Goal: Information Seeking & Learning: Learn about a topic

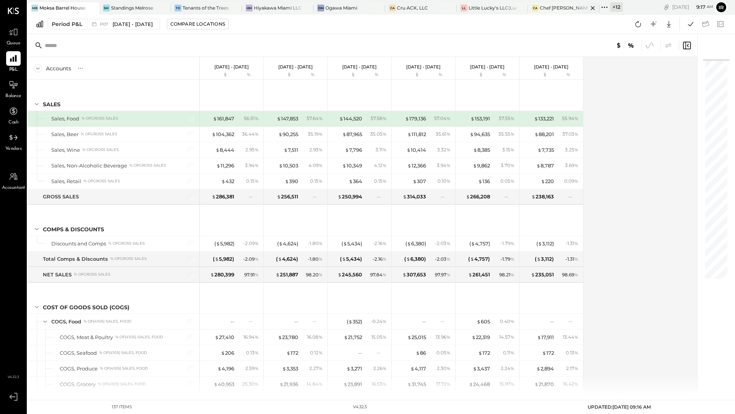
click at [563, 8] on div "Chef [PERSON_NAME]'s Vineyard Restaurant" at bounding box center [563, 8] width 48 height 7
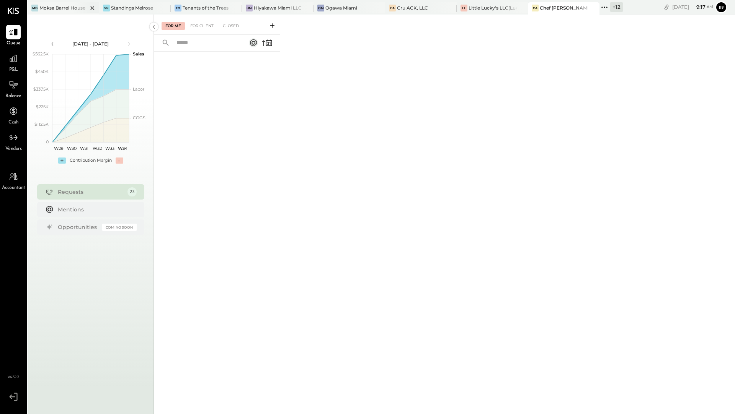
click at [60, 10] on div "Moksa Barrel House" at bounding box center [62, 8] width 46 height 7
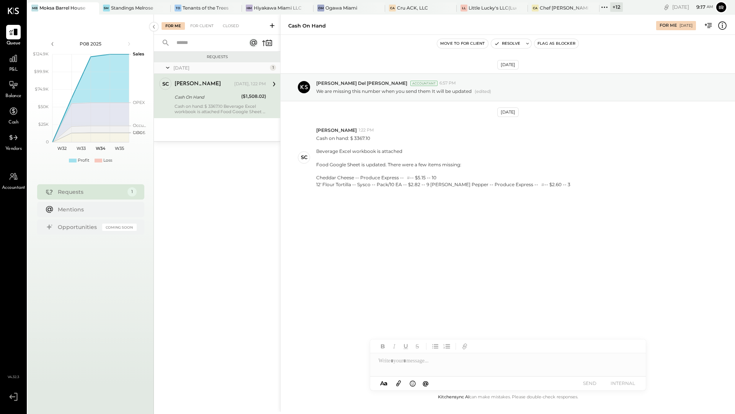
click at [262, 68] on div "Yesterday" at bounding box center [220, 68] width 94 height 7
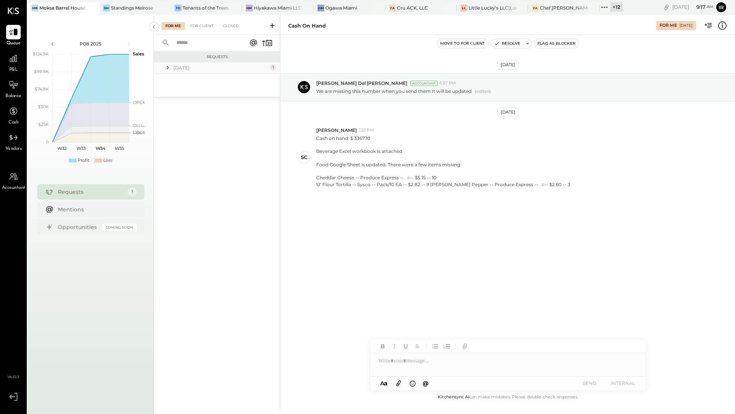
click at [262, 68] on div "Yesterday" at bounding box center [220, 68] width 94 height 7
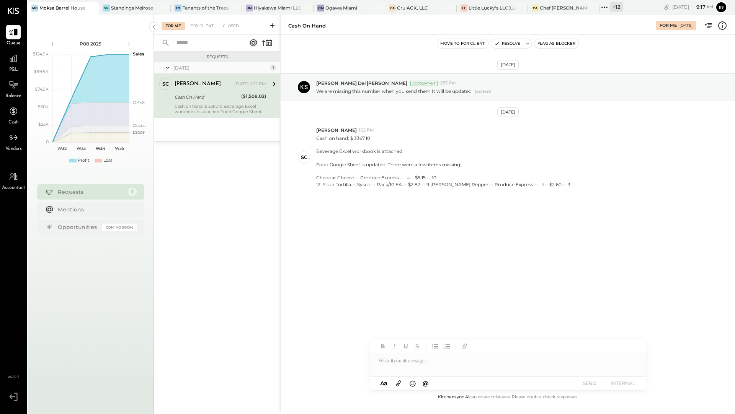
click at [205, 32] on div "For Me For Client Closed" at bounding box center [217, 25] width 126 height 20
click at [203, 23] on div "For Client" at bounding box center [201, 26] width 31 height 8
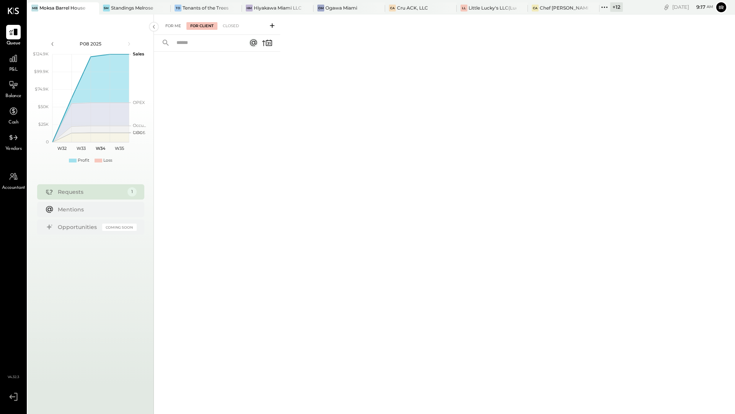
click at [171, 28] on div "For Me" at bounding box center [172, 26] width 23 height 8
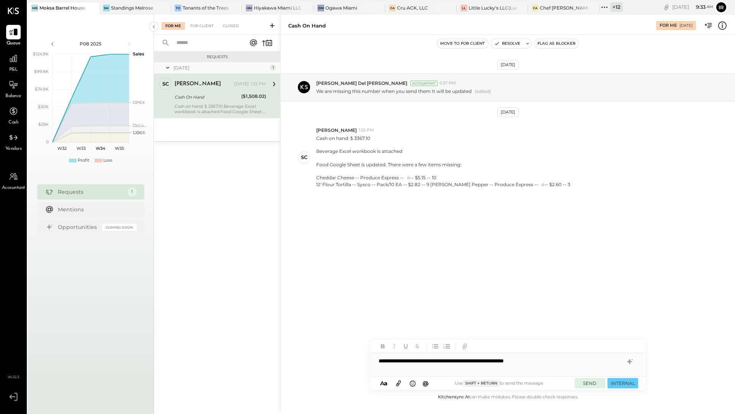
click at [588, 386] on button "SEND" at bounding box center [589, 383] width 31 height 10
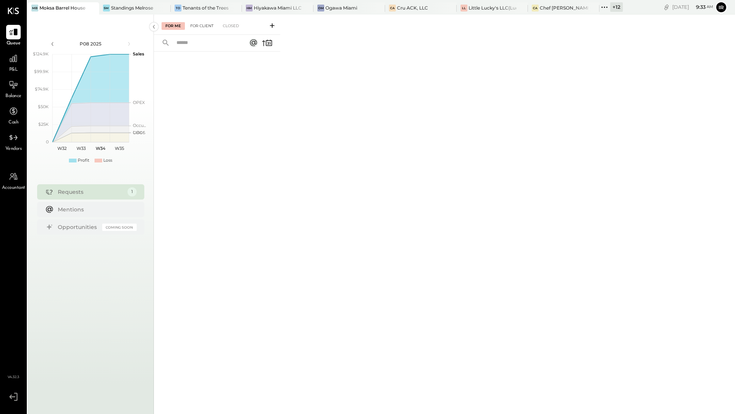
click at [204, 28] on div "For Client" at bounding box center [201, 26] width 31 height 8
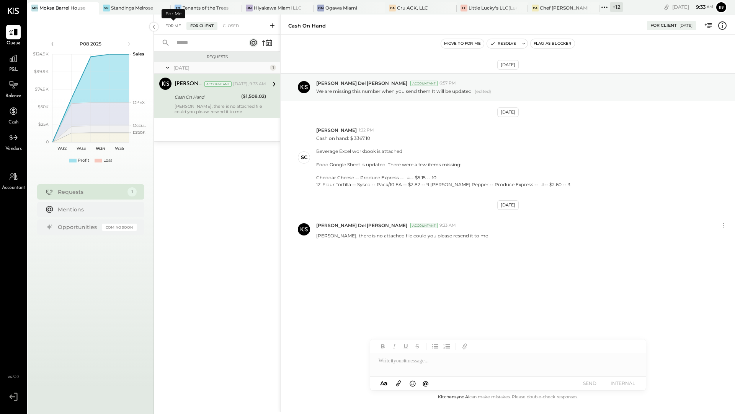
click at [173, 28] on div "For Me" at bounding box center [172, 26] width 23 height 8
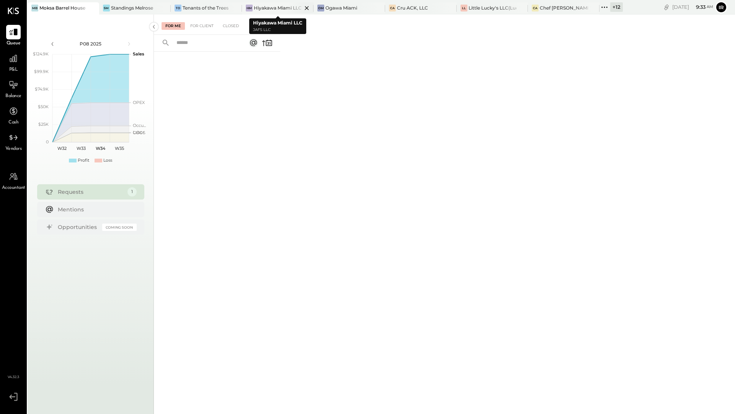
click at [274, 11] on div "HM Hiyakawa Miami LLC" at bounding box center [278, 8] width 72 height 12
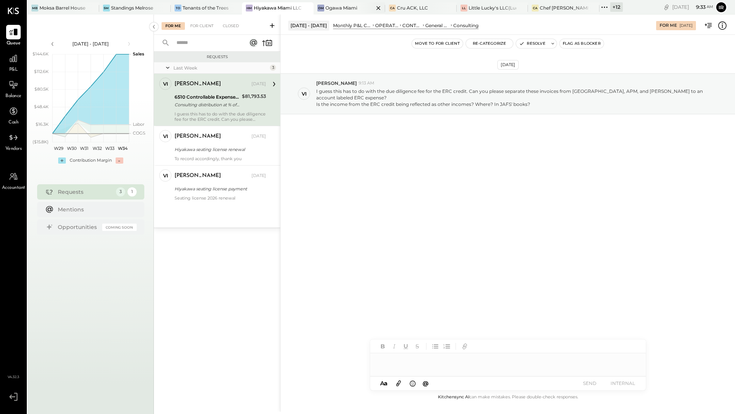
click at [349, 8] on div "Ogawa Miami" at bounding box center [341, 8] width 32 height 7
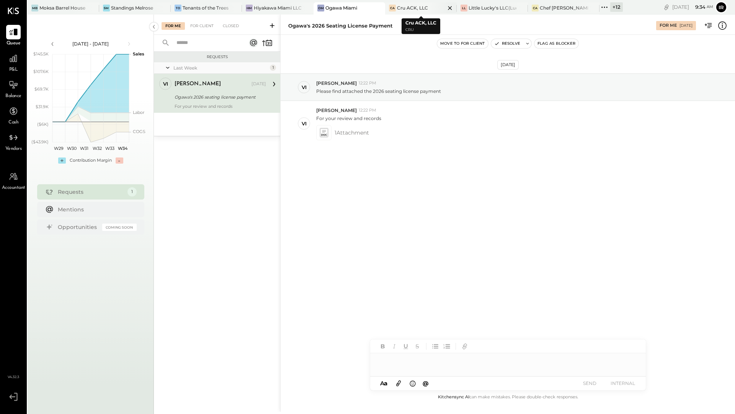
click at [421, 9] on div "Cru ACK, LLC" at bounding box center [412, 8] width 31 height 7
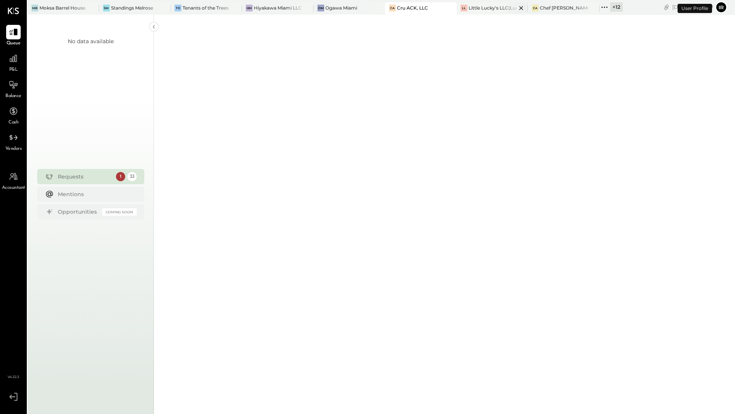
click at [499, 6] on div "Little Lucky's LLC(Lucky's Soho)" at bounding box center [492, 8] width 48 height 7
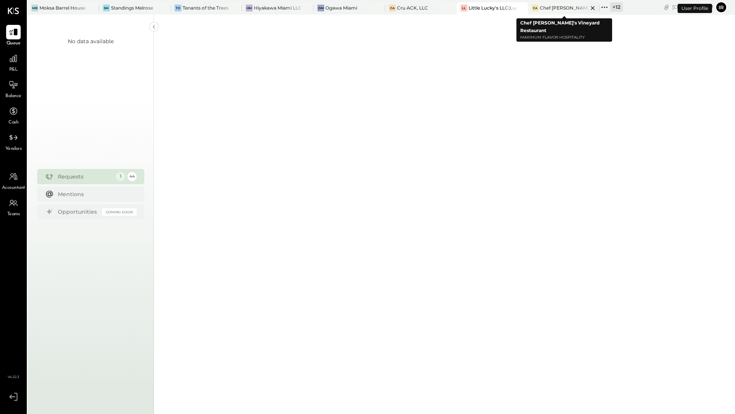
click at [544, 11] on div "CA Chef Adrianne's Vineyard Restaurant" at bounding box center [564, 8] width 72 height 12
click at [614, 8] on div "+ 12" at bounding box center [616, 7] width 13 height 10
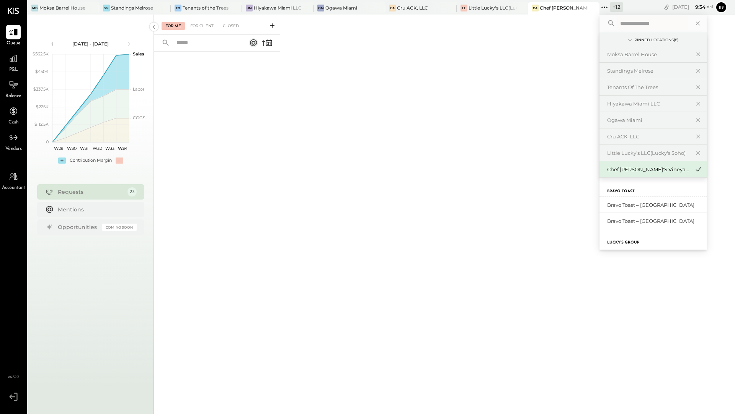
click at [533, 95] on div "For Me For Client Closed" at bounding box center [444, 213] width 581 height 397
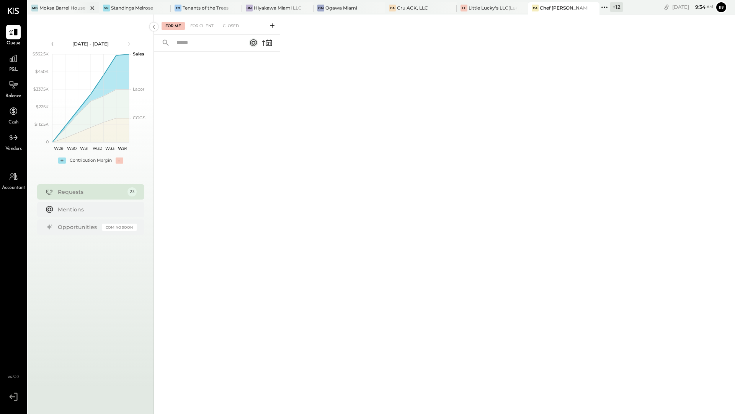
click at [73, 8] on div at bounding box center [85, 7] width 27 height 11
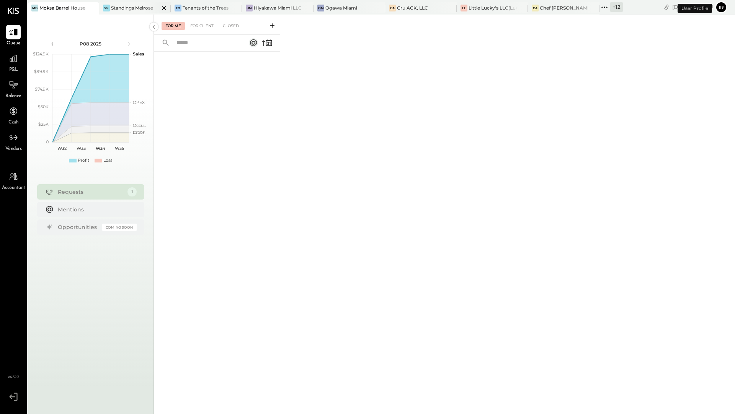
click at [144, 10] on div at bounding box center [157, 7] width 27 height 11
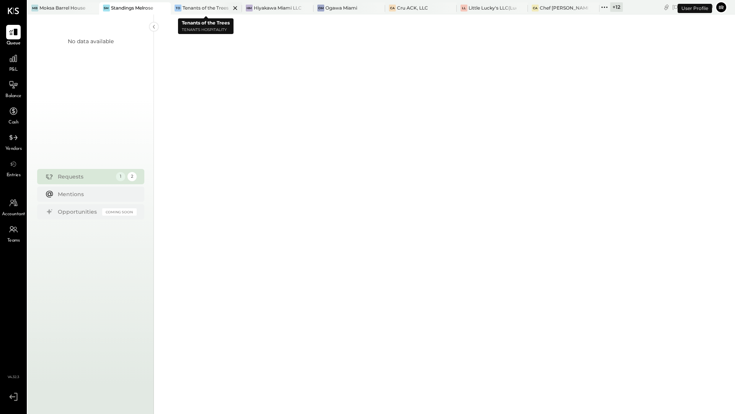
click at [207, 9] on div "Tenants of the Trees" at bounding box center [205, 8] width 46 height 7
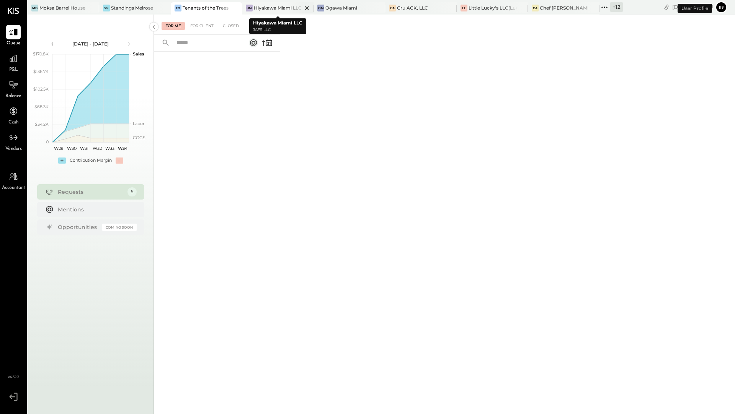
click at [272, 8] on div "Hiyakawa Miami LLC" at bounding box center [278, 8] width 48 height 7
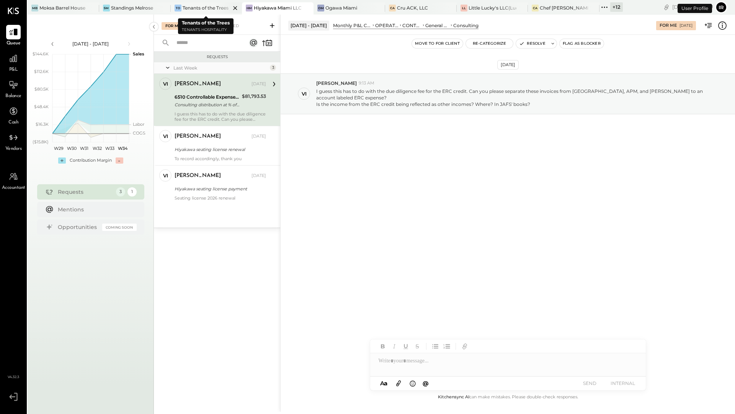
click at [214, 6] on div "Tenants of the Trees" at bounding box center [205, 8] width 46 height 7
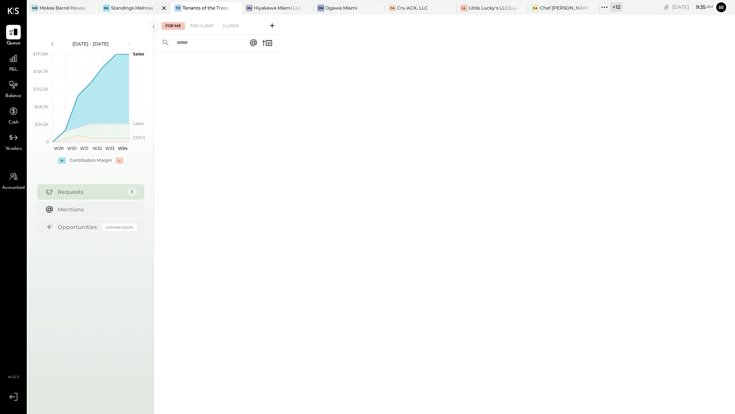
click at [123, 3] on div "SM Standings Melrose" at bounding box center [135, 8] width 72 height 12
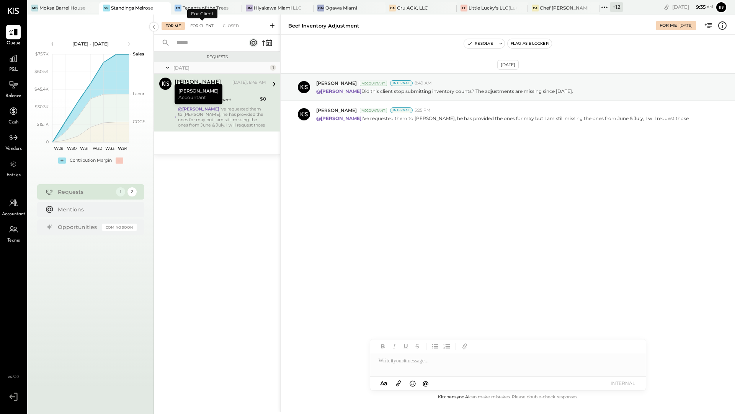
click at [203, 28] on div "For Client" at bounding box center [201, 26] width 31 height 8
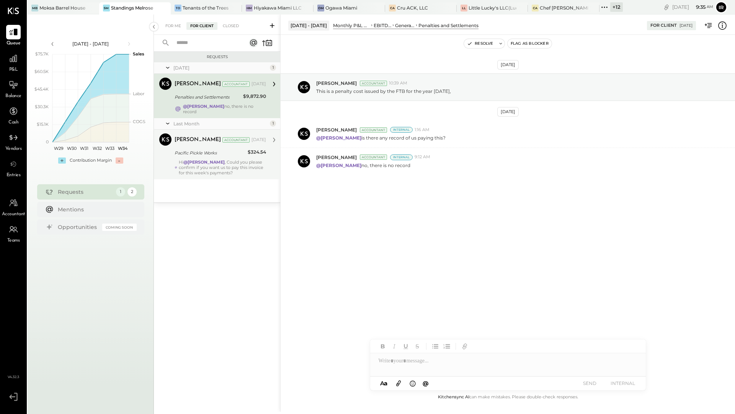
click at [202, 141] on div "Adolfo Rodriguez Accountant Jul 30, 2025" at bounding box center [219, 140] width 91 height 11
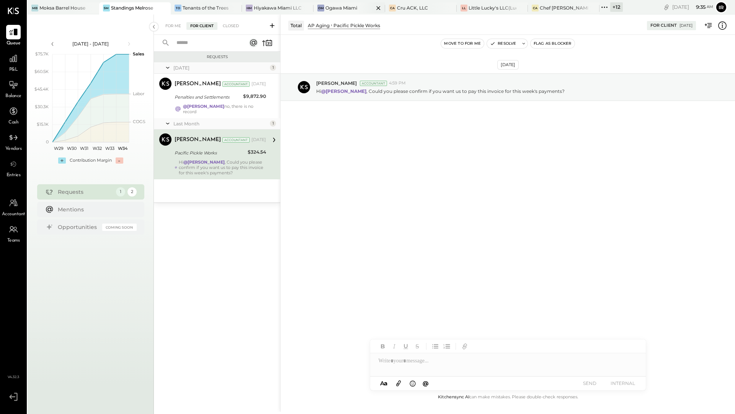
click at [345, 5] on div "Ogawa Miami" at bounding box center [341, 8] width 32 height 7
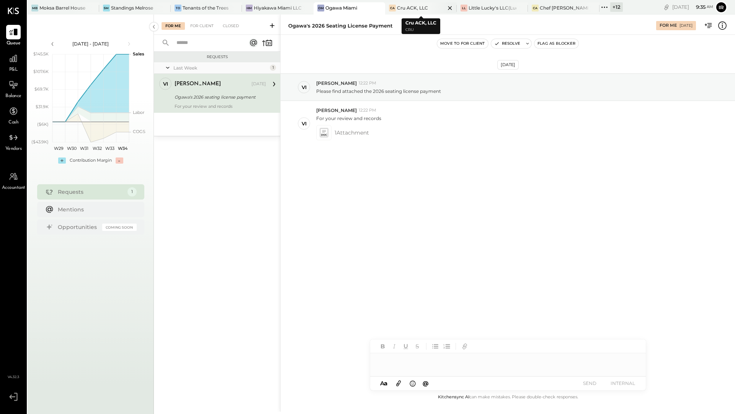
click at [403, 7] on div "Cru ACK, LLC" at bounding box center [412, 8] width 31 height 7
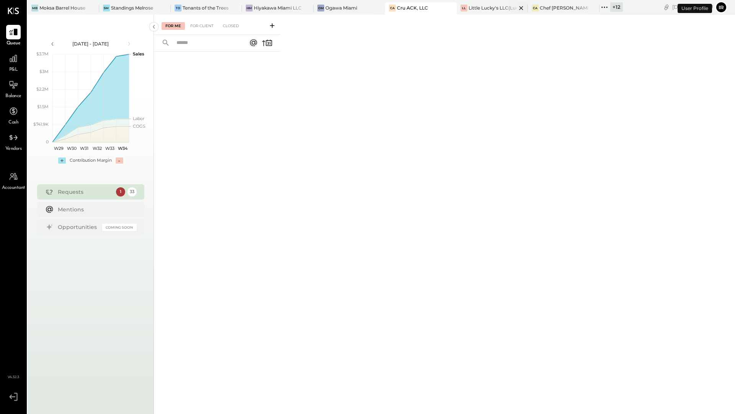
click at [479, 10] on div "Little Lucky's LLC(Lucky's Soho)" at bounding box center [492, 8] width 48 height 7
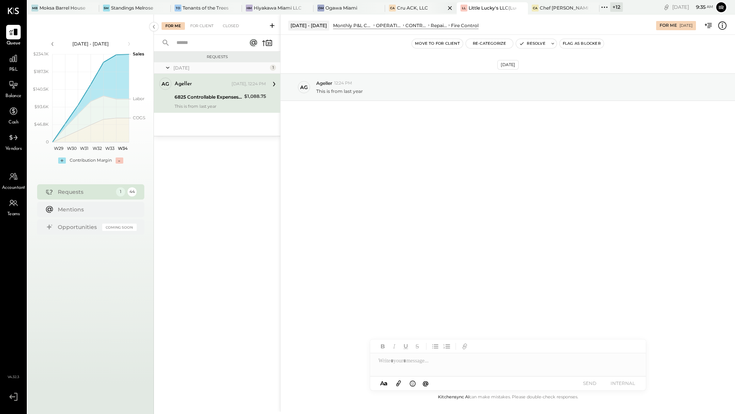
click at [414, 9] on div "Cru ACK, LLC" at bounding box center [412, 8] width 31 height 7
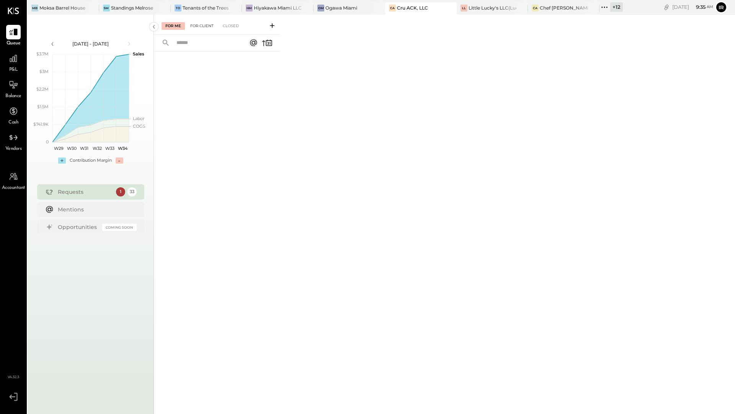
click at [200, 27] on div "For Client" at bounding box center [201, 26] width 31 height 8
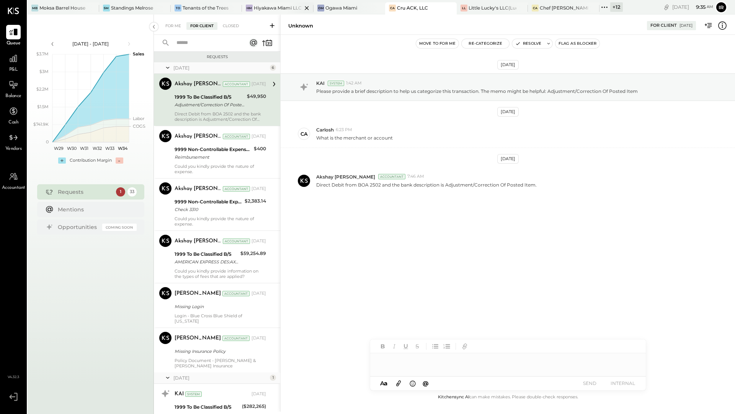
click at [259, 10] on div "Hiyakawa Miami LLC" at bounding box center [278, 8] width 48 height 7
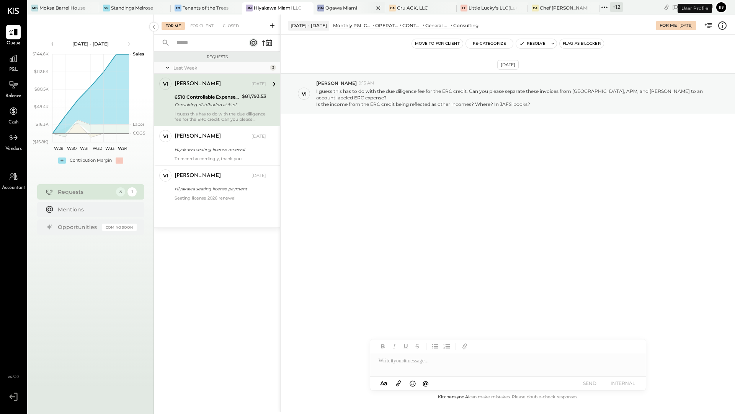
click at [345, 8] on div "Ogawa Miami" at bounding box center [341, 8] width 32 height 7
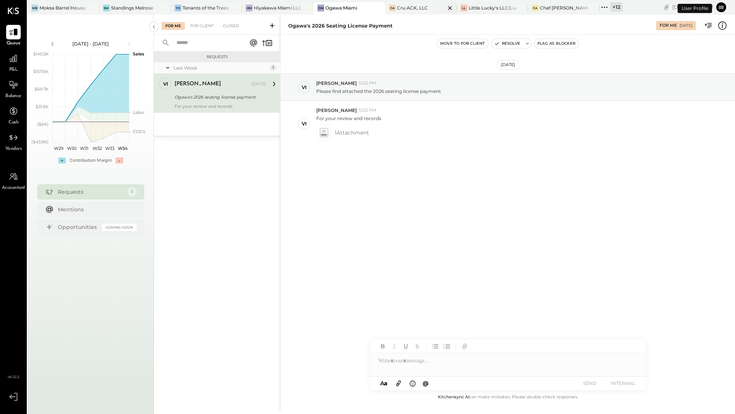
click at [412, 10] on div "Cru ACK, LLC" at bounding box center [412, 8] width 31 height 7
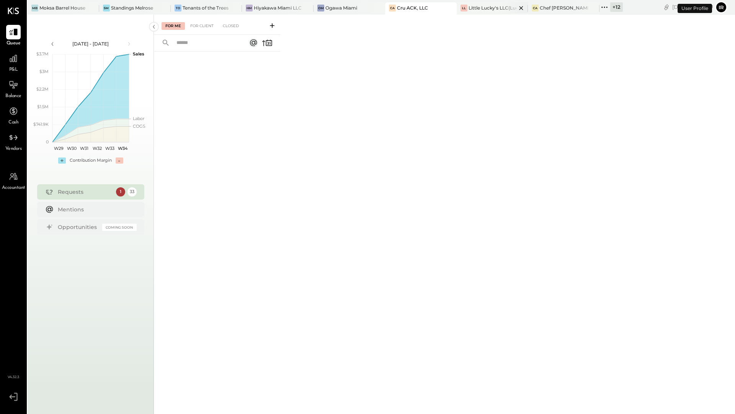
click at [492, 11] on div "LL Little Lucky's LLC(Lucky's Soho)" at bounding box center [492, 8] width 72 height 12
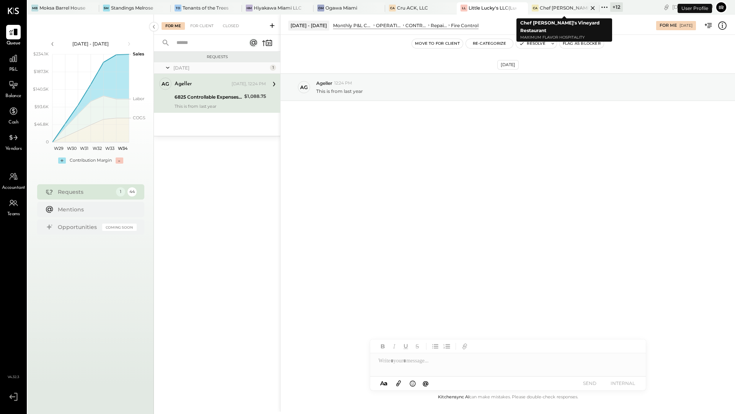
click at [539, 8] on div "CA Chef Adrianne's Vineyard Restaurant" at bounding box center [558, 8] width 60 height 7
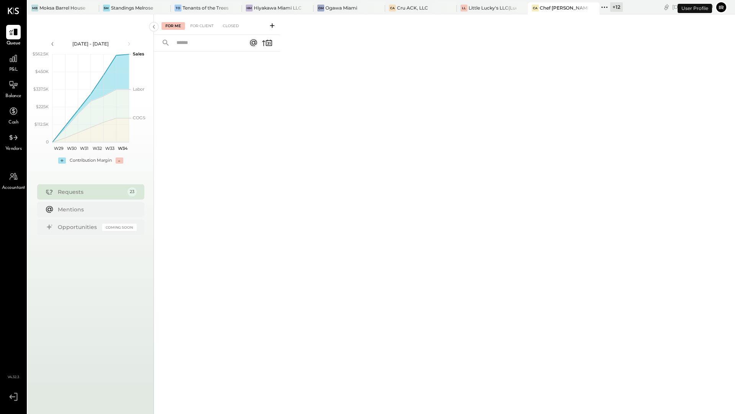
click at [606, 7] on icon at bounding box center [604, 7] width 10 height 10
click at [616, 8] on div "+ 12" at bounding box center [616, 7] width 13 height 10
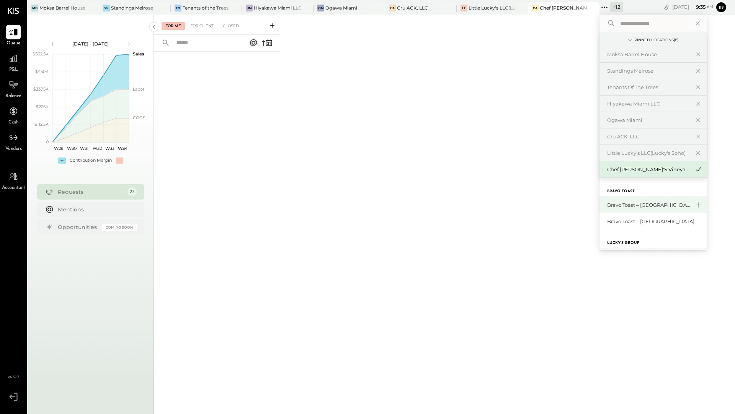
click at [627, 206] on div "Bravo Toast – [GEOGRAPHIC_DATA]" at bounding box center [648, 205] width 83 height 7
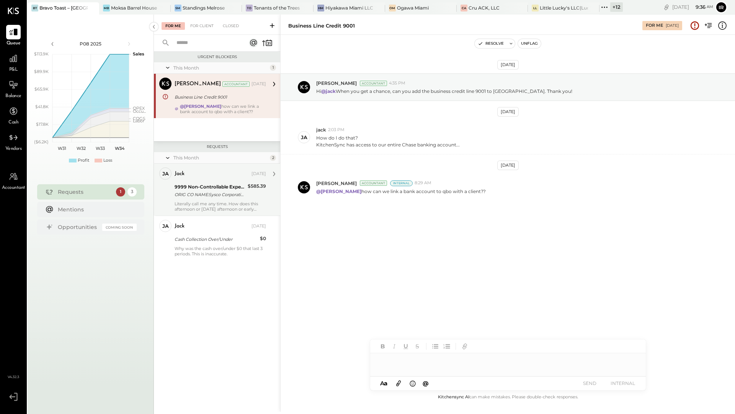
click at [239, 179] on div "jack Aug 11, 2025" at bounding box center [219, 174] width 91 height 11
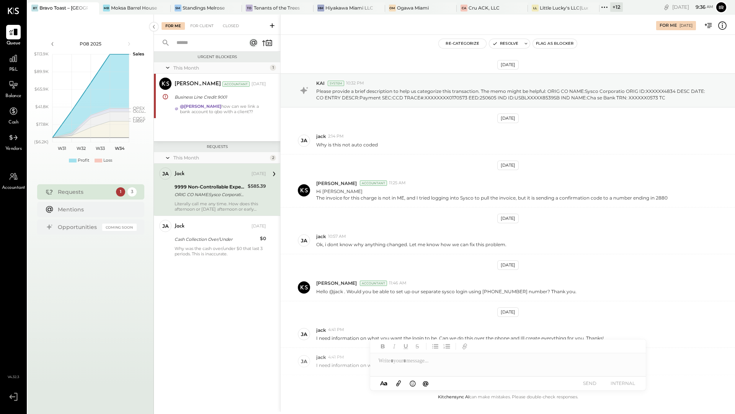
scroll to position [176, 0]
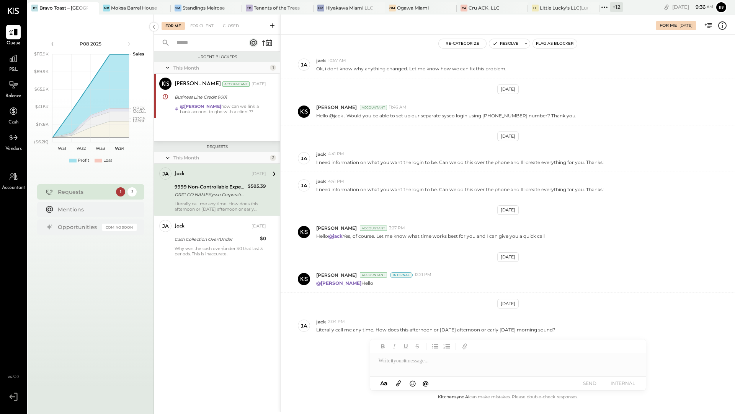
click at [616, 7] on div "+ 12" at bounding box center [616, 7] width 13 height 10
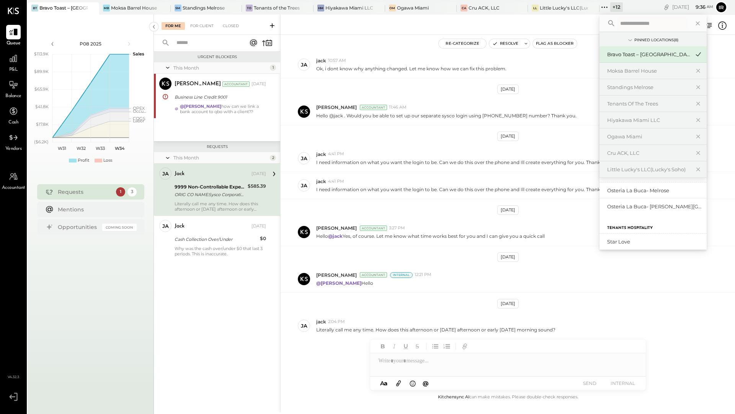
scroll to position [259, 0]
click at [628, 201] on div "Osteria La Buca- [PERSON_NAME][GEOGRAPHIC_DATA]" at bounding box center [648, 202] width 83 height 7
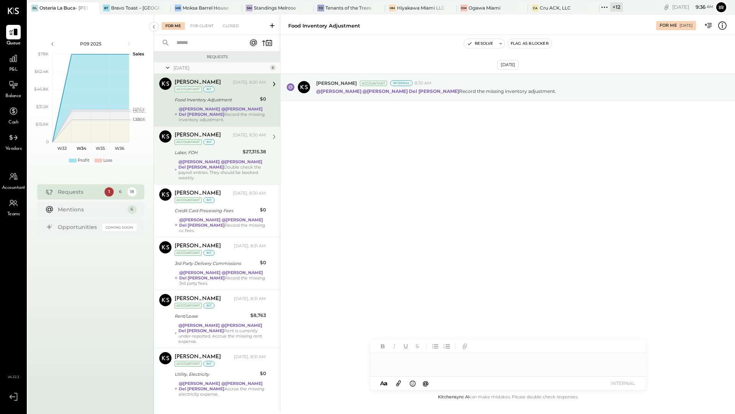
click at [220, 156] on div "Labor, FOH" at bounding box center [207, 152] width 66 height 9
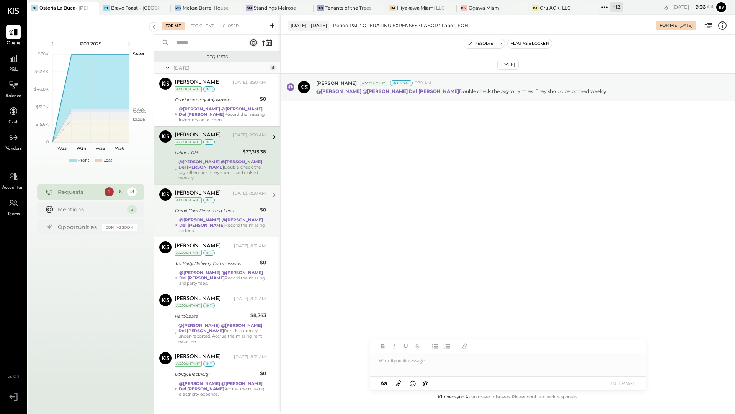
click at [192, 208] on div "Credit Card Processing Fees" at bounding box center [215, 211] width 83 height 8
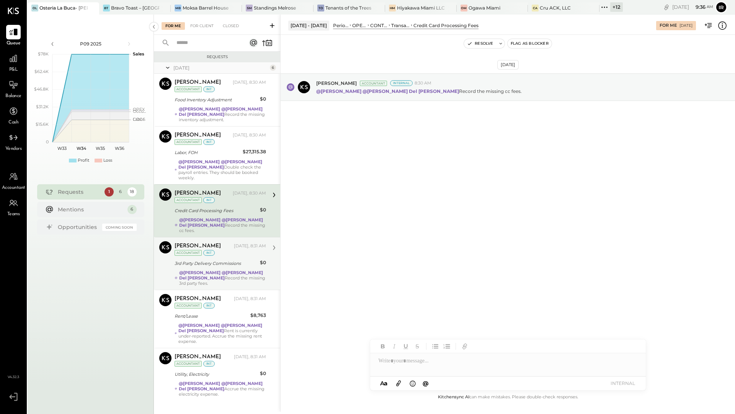
click at [194, 260] on div "3rd Party Delivery Commissions" at bounding box center [215, 264] width 83 height 8
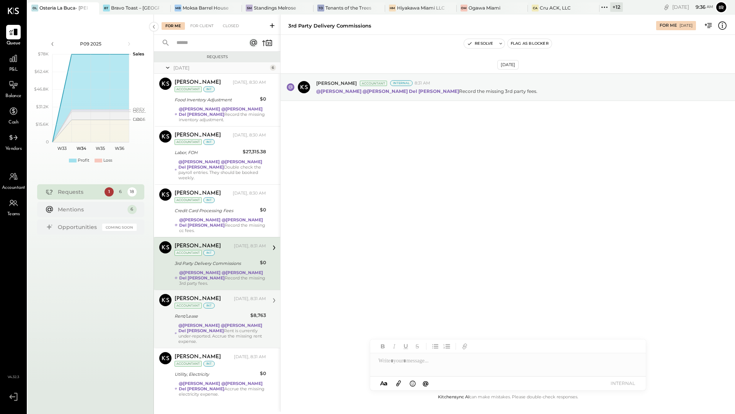
click at [195, 323] on strong "@Adolfo Rodriguez" at bounding box center [198, 325] width 41 height 5
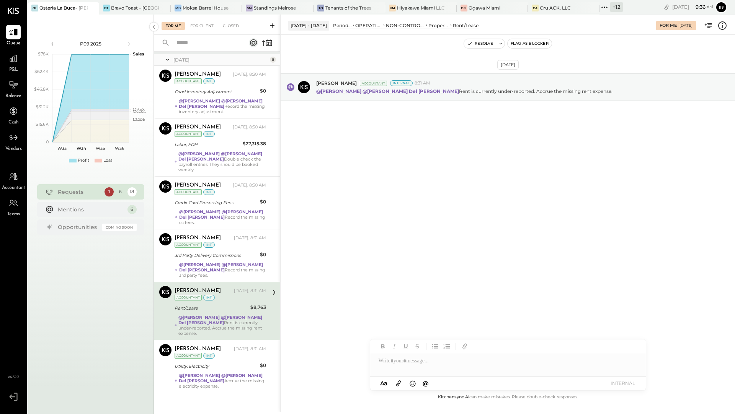
scroll to position [11, 0]
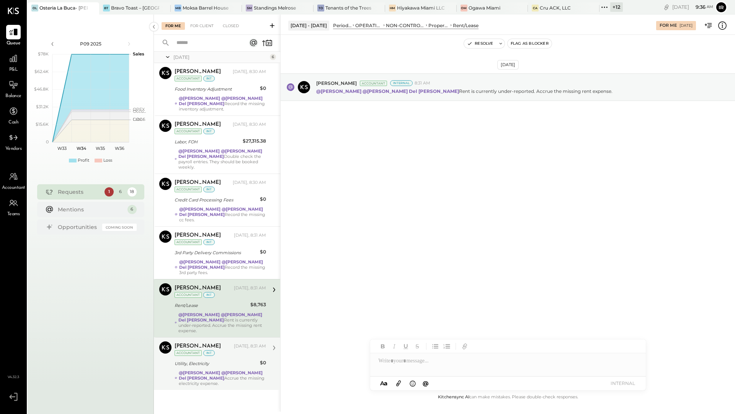
click at [186, 360] on div "Utility, Electricity" at bounding box center [215, 364] width 83 height 8
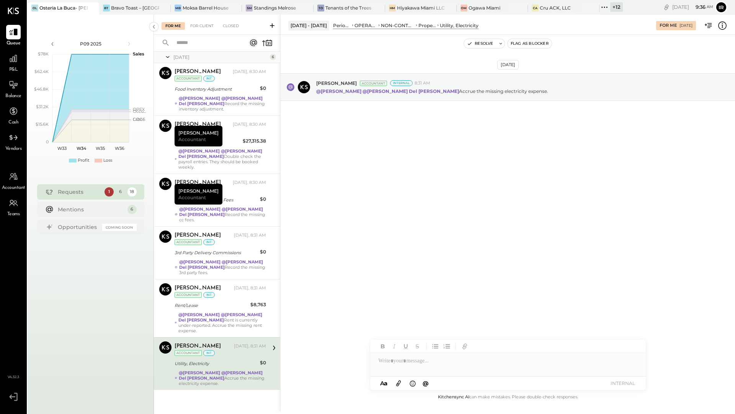
click at [14, 69] on span "P&L" at bounding box center [13, 70] width 9 height 7
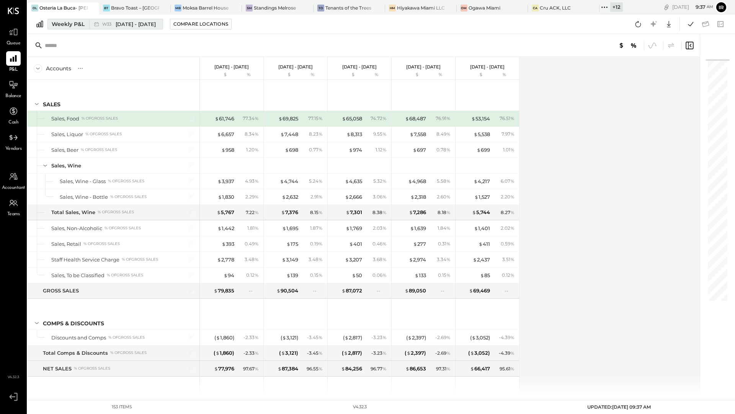
click at [73, 26] on div "Weekly P&L" at bounding box center [68, 24] width 33 height 8
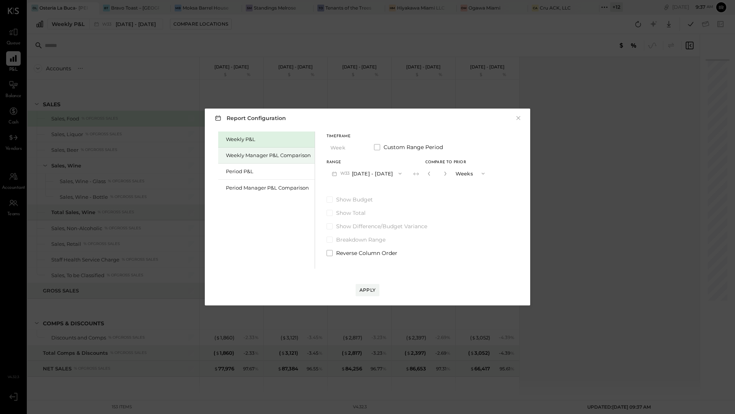
click at [250, 157] on div "Weekly Manager P&L Comparison" at bounding box center [268, 155] width 85 height 7
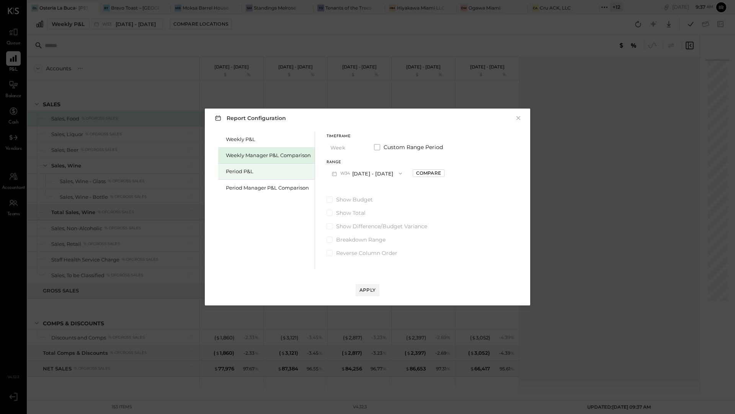
click at [244, 172] on div "Period P&L" at bounding box center [268, 171] width 85 height 7
click at [352, 173] on button "P09 Aug 11 - Sep 7, 2025" at bounding box center [366, 173] width 80 height 14
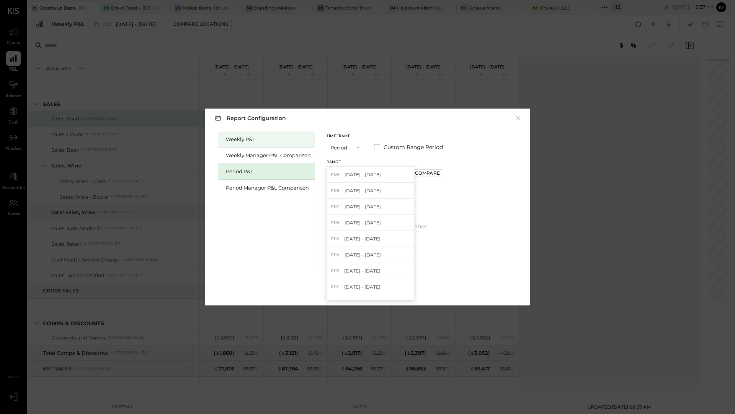
click at [246, 139] on div "Weekly P&L" at bounding box center [268, 139] width 85 height 7
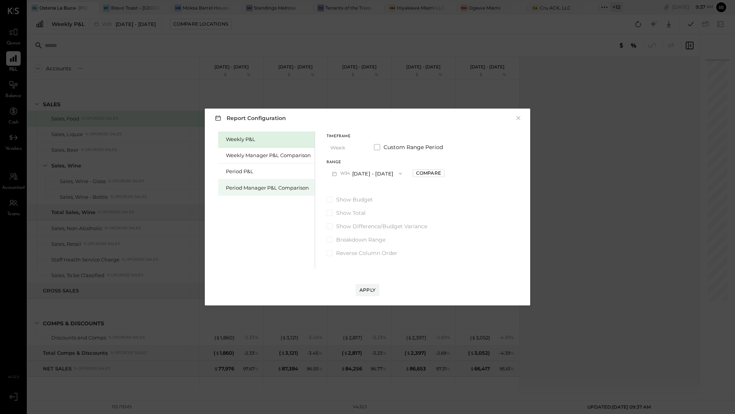
click at [244, 187] on div "Period Manager P&L Comparison" at bounding box center [268, 187] width 85 height 7
click at [345, 174] on span "P09" at bounding box center [345, 174] width 11 height 6
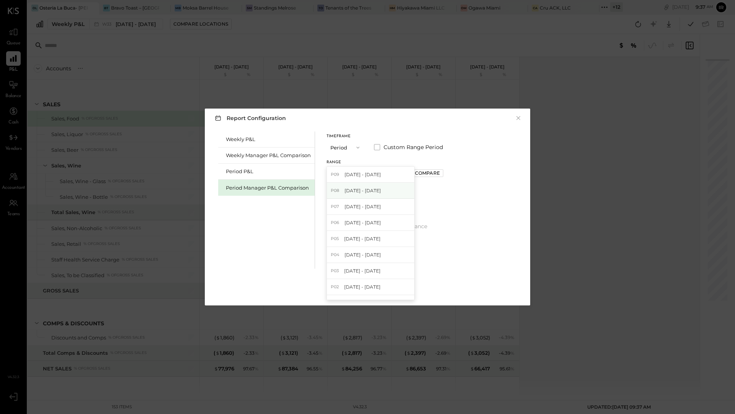
click at [346, 195] on div "P08 Jul 14 - Aug 10, 2025" at bounding box center [370, 191] width 87 height 16
click at [433, 173] on div "Compare" at bounding box center [427, 173] width 25 height 7
click at [447, 173] on button "button" at bounding box center [444, 173] width 6 height 8
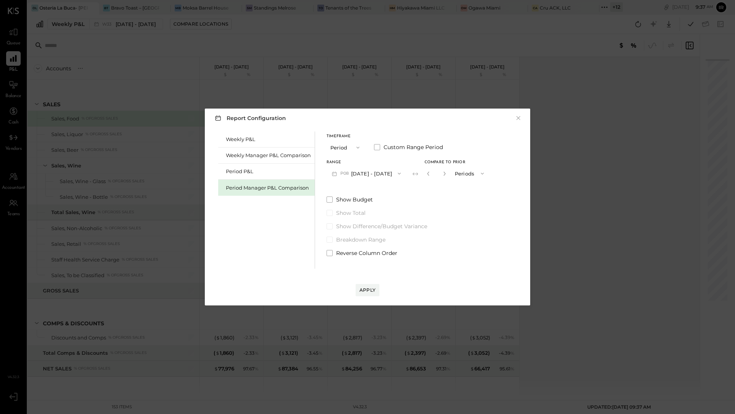
type input "*"
click at [369, 293] on div "Apply" at bounding box center [367, 290] width 16 height 7
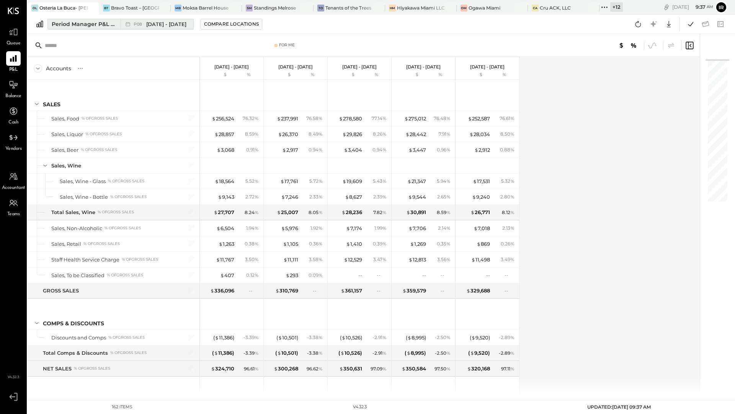
click at [88, 24] on div "Period Manager P&L Comparison" at bounding box center [84, 24] width 64 height 8
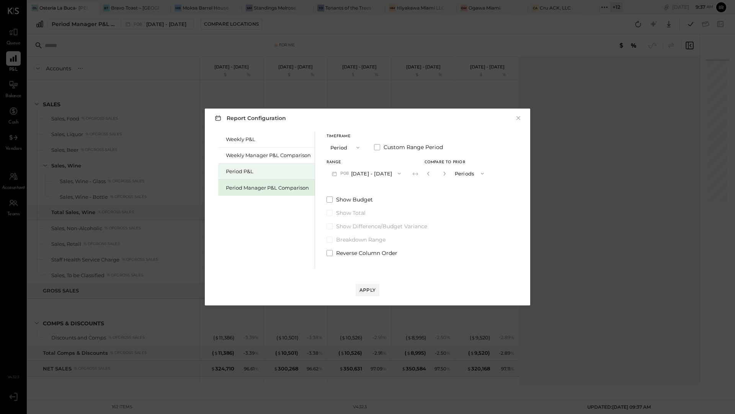
click at [251, 173] on div "Period P&L" at bounding box center [268, 171] width 85 height 7
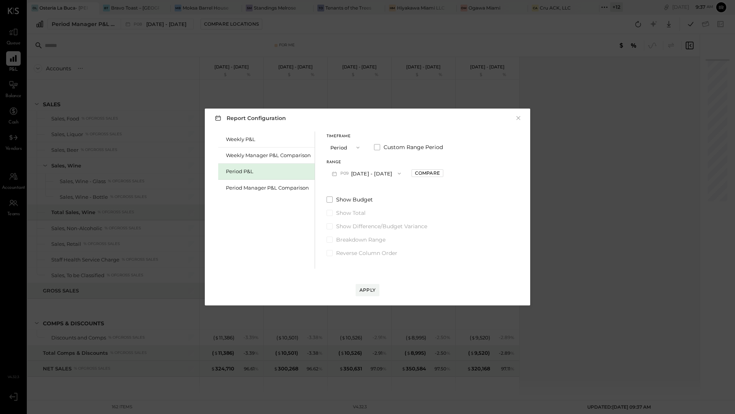
click at [351, 173] on button "P09 Aug 11 - Sep 7, 2025" at bounding box center [366, 173] width 80 height 14
click at [357, 192] on span "[DATE] - [DATE]" at bounding box center [362, 190] width 36 height 7
click at [437, 172] on div "Compare" at bounding box center [427, 173] width 25 height 7
click at [445, 175] on icon "button" at bounding box center [444, 174] width 2 height 4
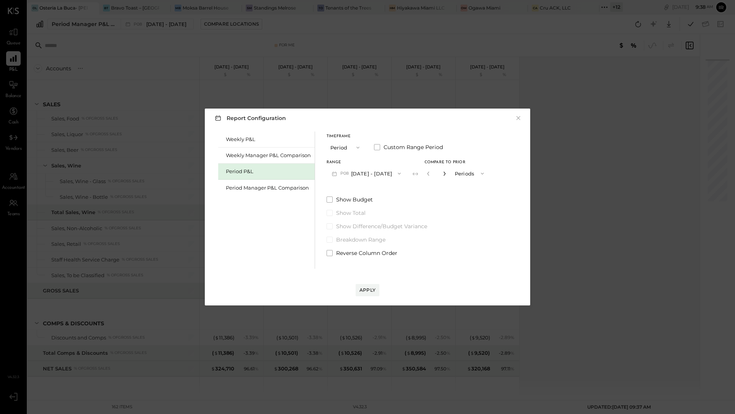
click at [445, 175] on icon "button" at bounding box center [444, 174] width 2 height 4
type input "*"
click at [366, 290] on div "Apply" at bounding box center [367, 290] width 16 height 7
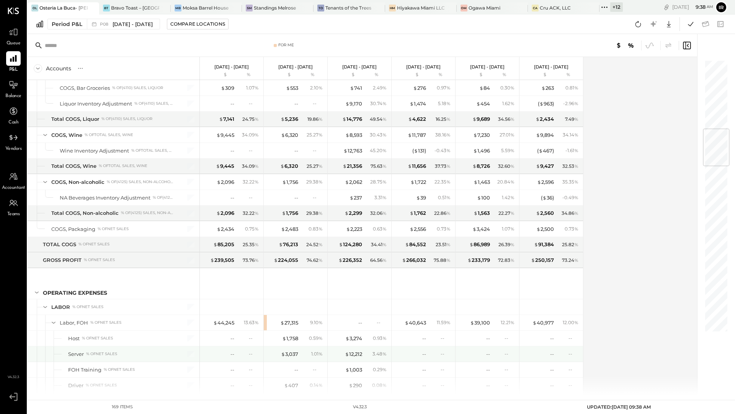
scroll to position [575, 0]
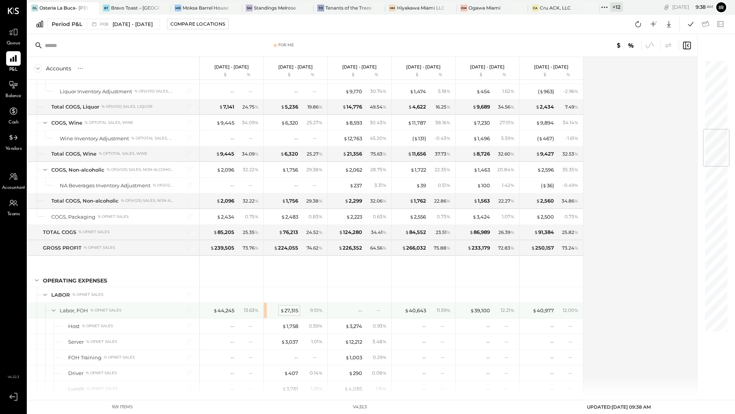
click at [288, 307] on div "$ 27,315" at bounding box center [289, 310] width 18 height 7
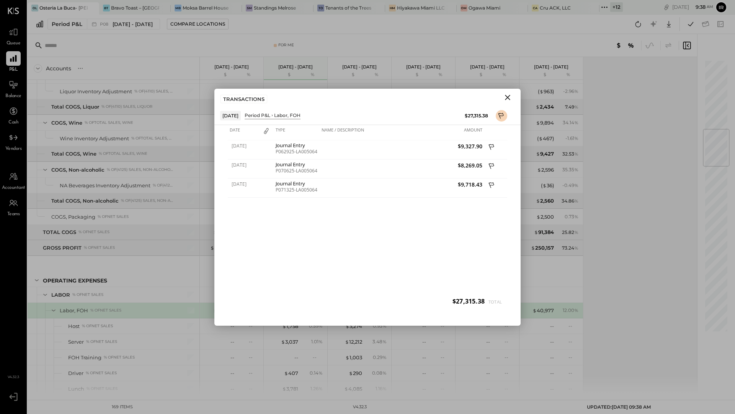
click at [508, 96] on icon "Close" at bounding box center [507, 97] width 5 height 5
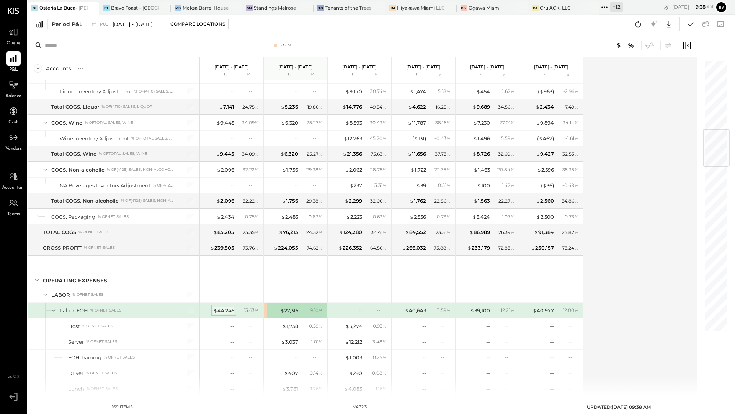
click at [223, 307] on div "$ 44,245" at bounding box center [223, 310] width 21 height 7
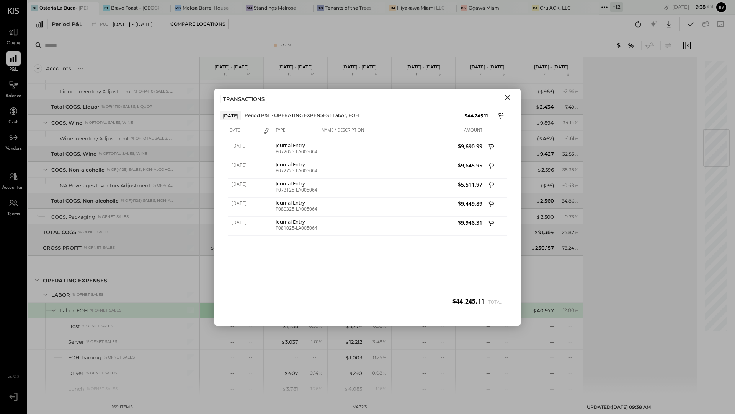
click at [508, 100] on icon "Close" at bounding box center [507, 97] width 9 height 9
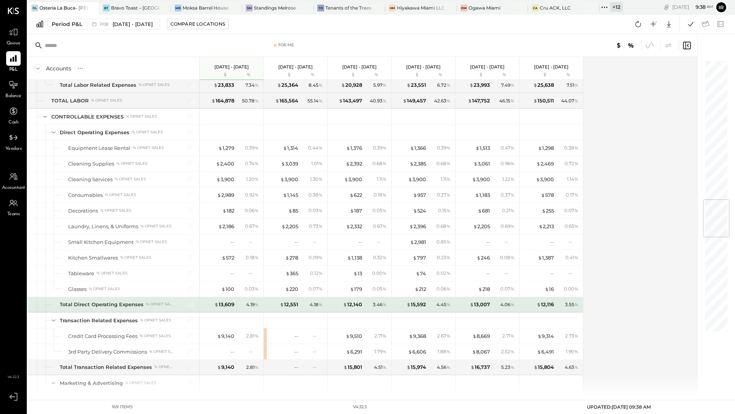
scroll to position [1165, 0]
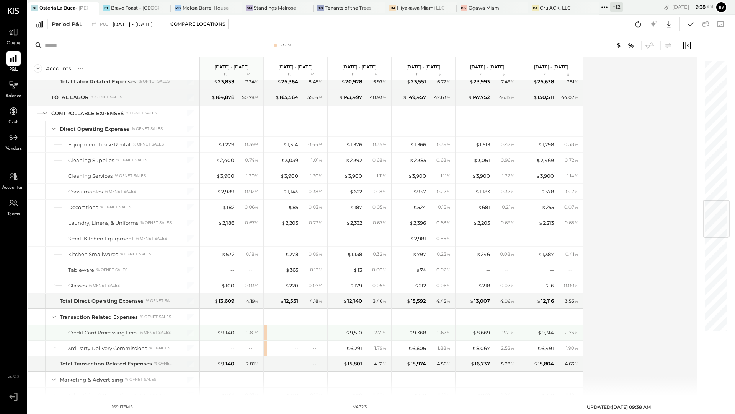
click at [264, 325] on div "-- --" at bounding box center [296, 332] width 64 height 15
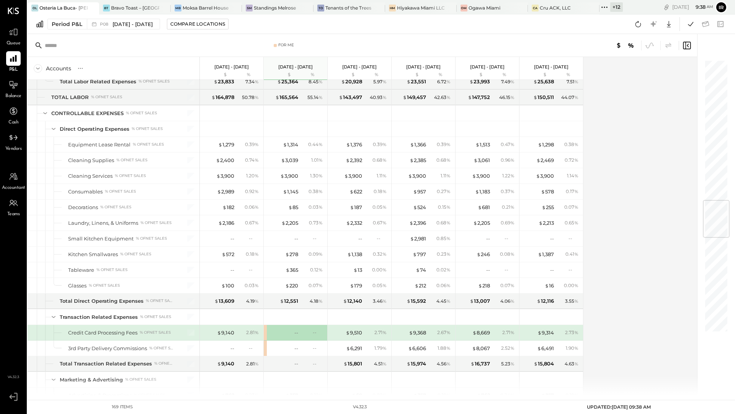
click at [288, 329] on div "--" at bounding box center [282, 332] width 31 height 7
click at [224, 329] on div "$ 9,140" at bounding box center [225, 332] width 17 height 7
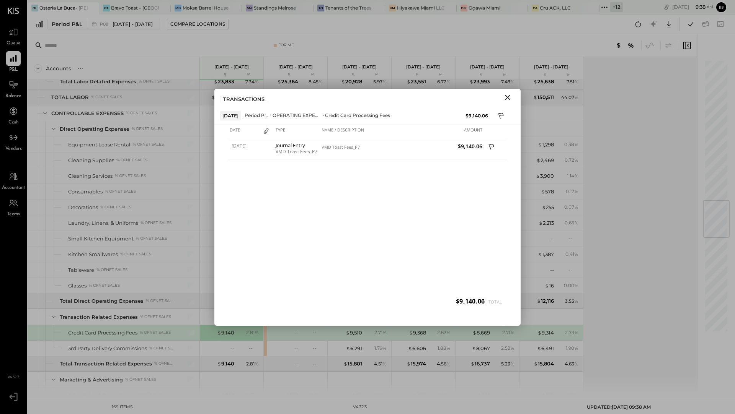
click at [507, 100] on icon "Close" at bounding box center [507, 97] width 9 height 9
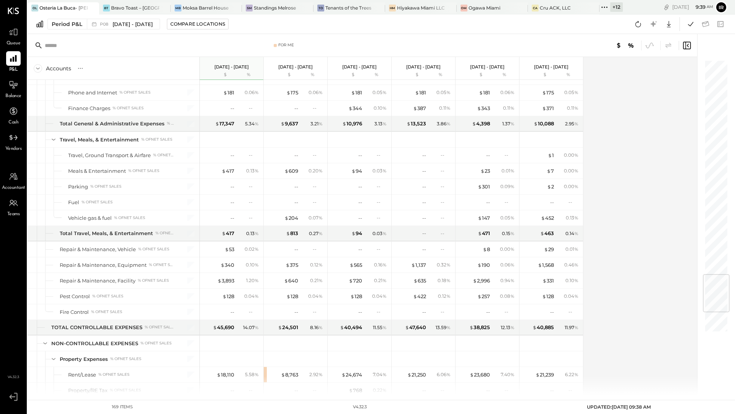
scroll to position [1782, 0]
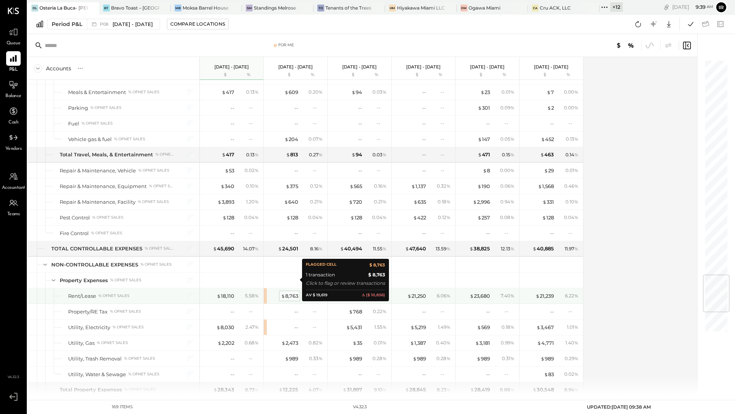
click at [290, 293] on div "$ 8,763" at bounding box center [289, 296] width 17 height 7
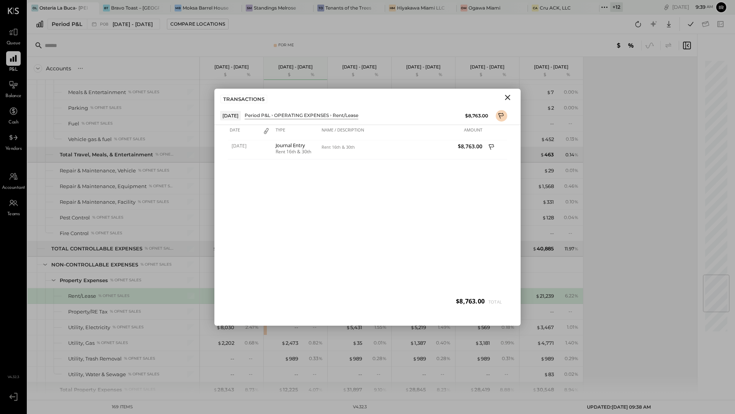
click at [509, 97] on icon "Close" at bounding box center [507, 97] width 9 height 9
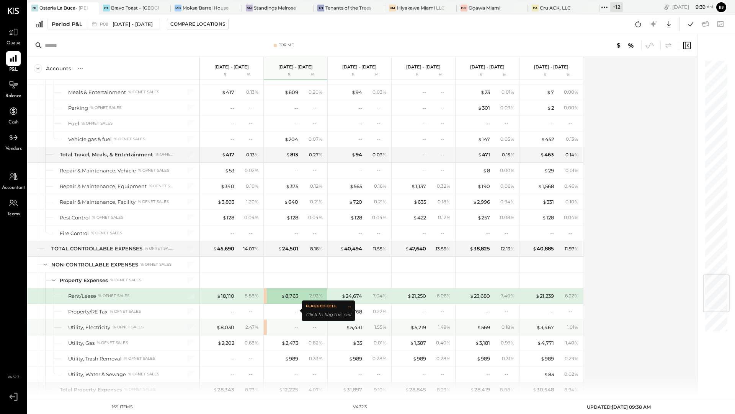
click at [280, 324] on div "--" at bounding box center [282, 327] width 31 height 7
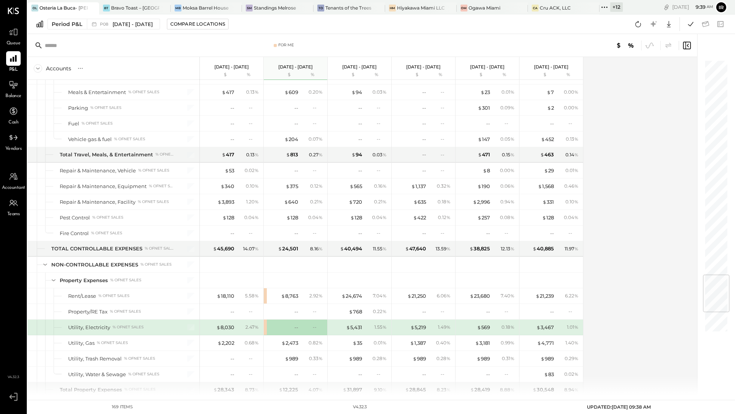
click at [262, 320] on div "$ 8,030 2.47 %" at bounding box center [232, 327] width 64 height 15
click at [295, 324] on div "--" at bounding box center [296, 327] width 4 height 7
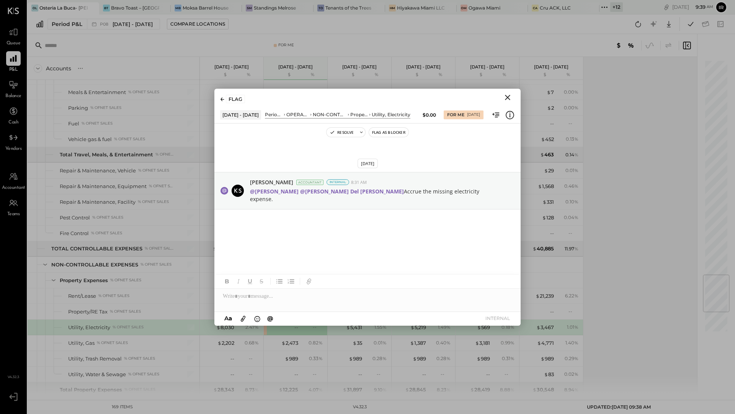
click at [508, 97] on icon "Close" at bounding box center [507, 97] width 9 height 9
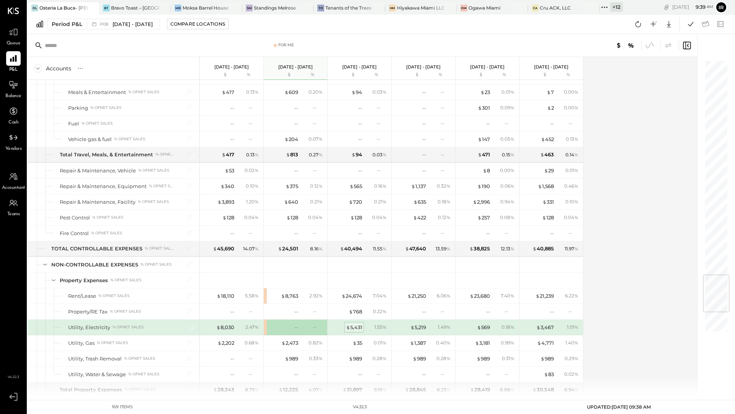
click at [353, 324] on div "$ 5,431" at bounding box center [354, 327] width 16 height 7
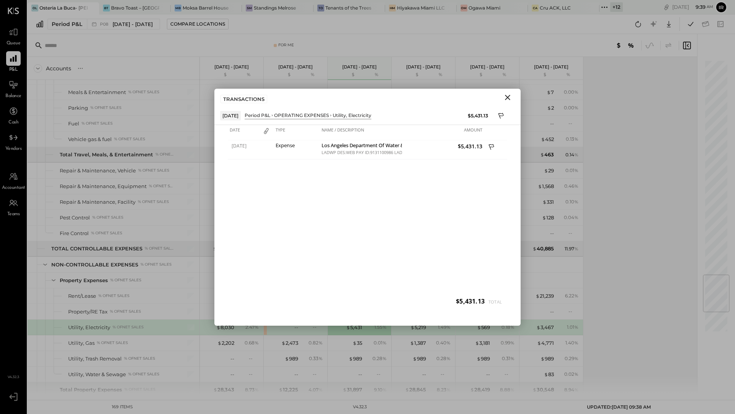
click at [507, 97] on icon "Close" at bounding box center [507, 97] width 5 height 5
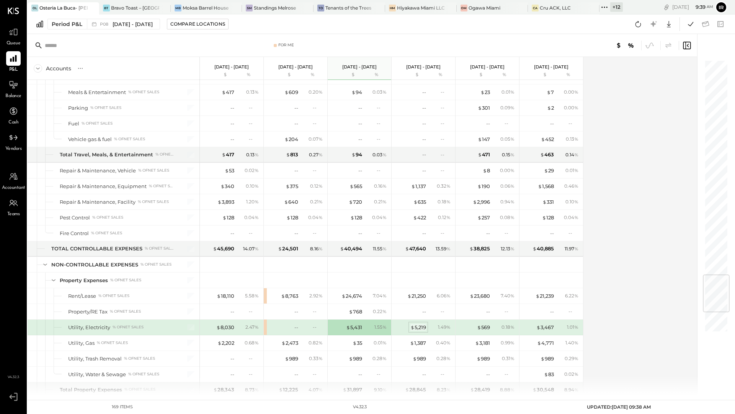
click at [418, 324] on div "$ 5,219" at bounding box center [418, 327] width 16 height 7
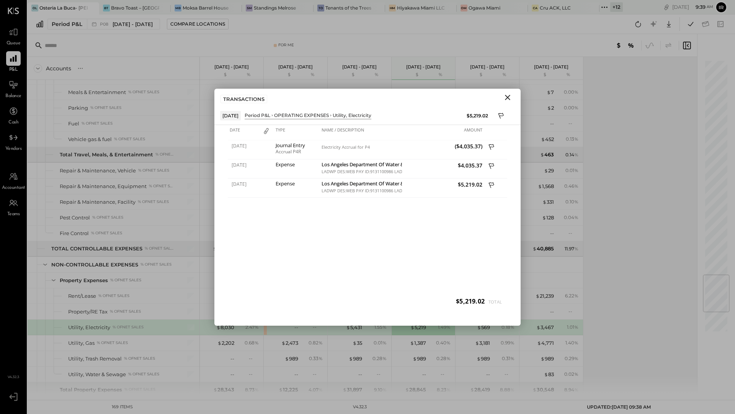
click at [504, 99] on icon "Close" at bounding box center [507, 97] width 9 height 9
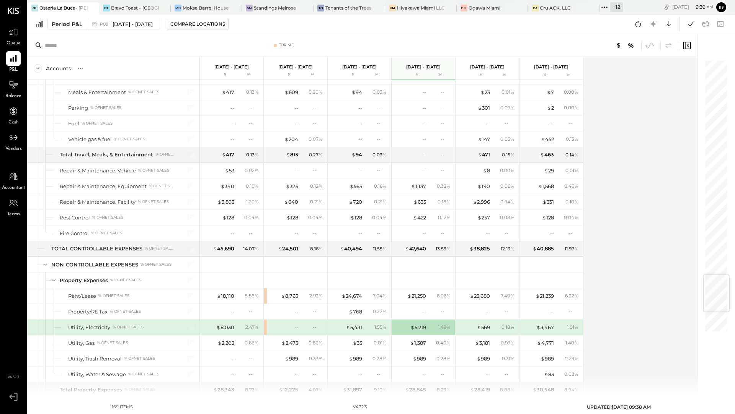
click at [293, 324] on div "--" at bounding box center [282, 327] width 31 height 7
click at [357, 324] on div "$ 5,431" at bounding box center [354, 327] width 16 height 7
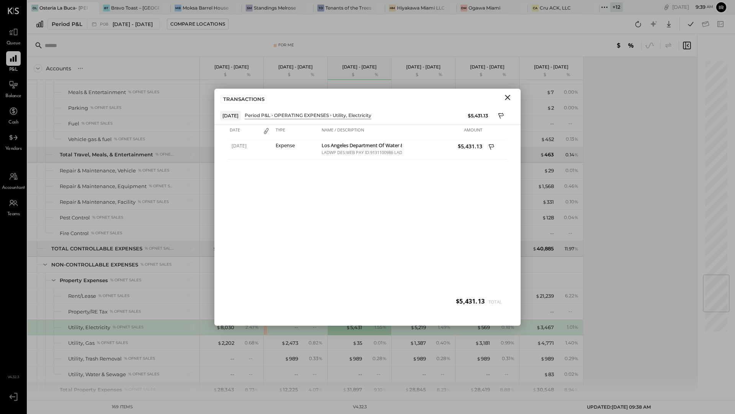
click at [507, 98] on icon "Close" at bounding box center [507, 97] width 9 height 9
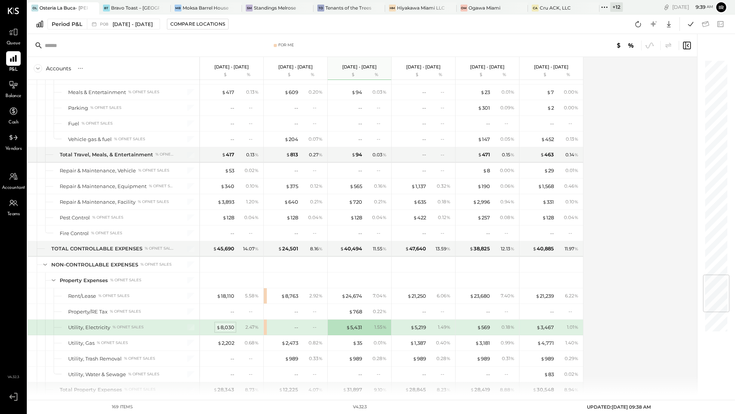
click at [224, 324] on div "$ 8,030" at bounding box center [225, 327] width 18 height 7
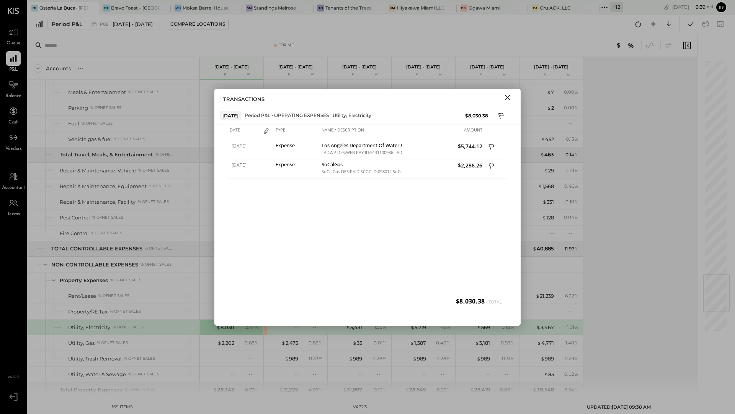
click at [510, 98] on icon "Close" at bounding box center [507, 97] width 9 height 9
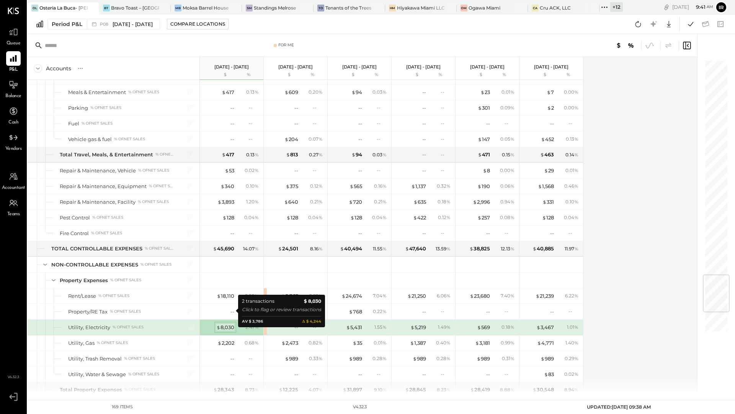
click at [225, 324] on div "$ 8,030" at bounding box center [225, 327] width 18 height 7
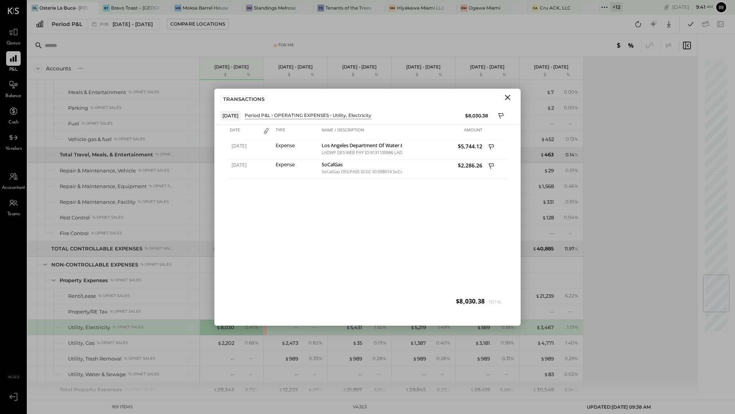
click at [510, 98] on icon "Close" at bounding box center [507, 97] width 9 height 9
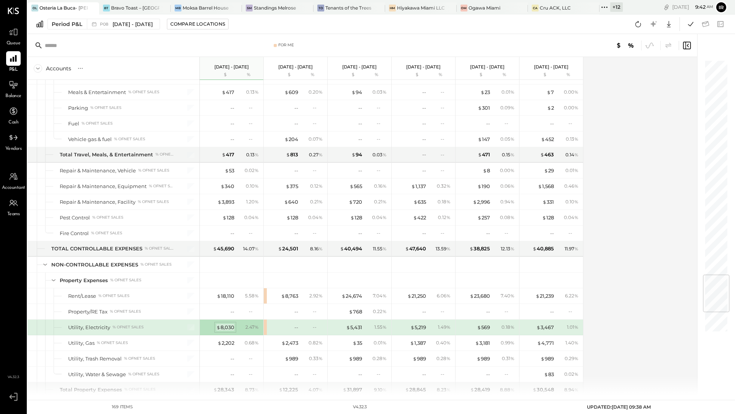
click at [217, 324] on span "$" at bounding box center [218, 327] width 4 height 6
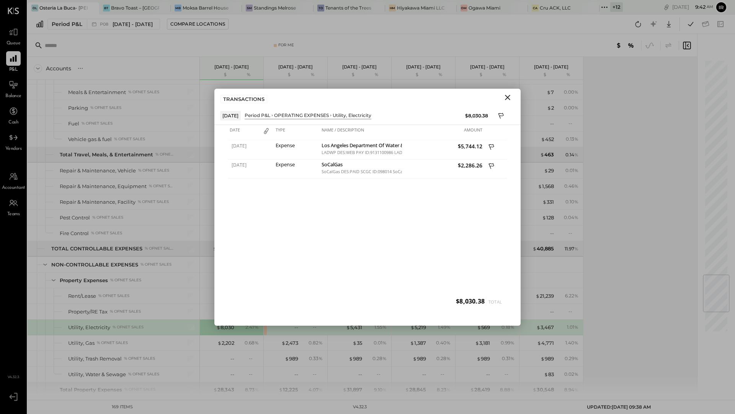
click at [505, 101] on icon "Close" at bounding box center [507, 97] width 9 height 9
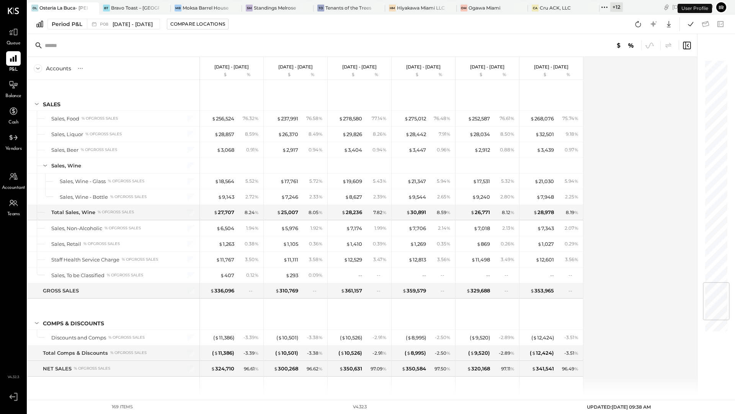
scroll to position [1848, 0]
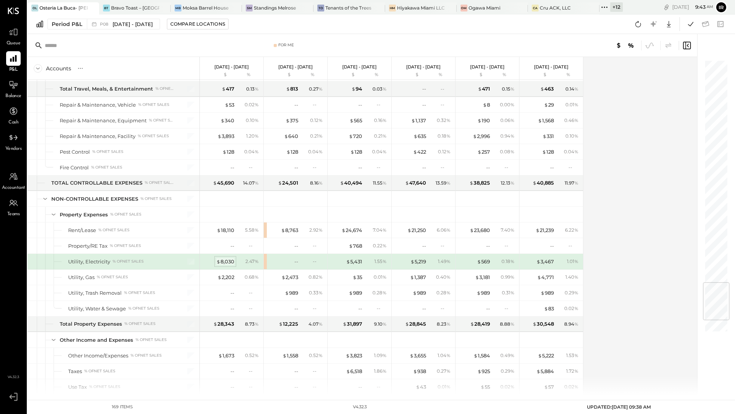
click at [226, 258] on div "$ 8,030" at bounding box center [225, 261] width 18 height 7
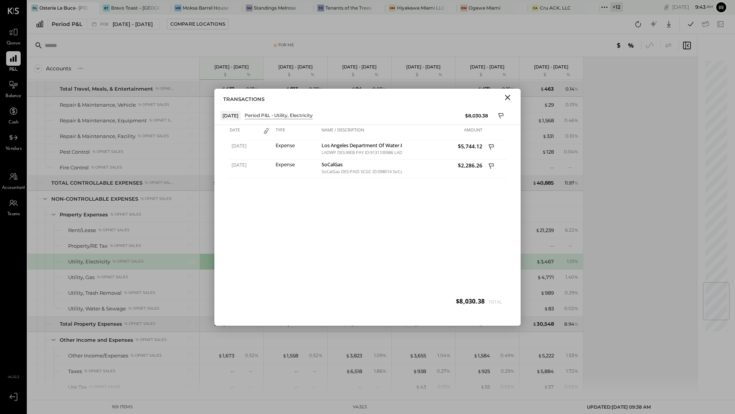
click at [505, 98] on icon "Close" at bounding box center [507, 97] width 9 height 9
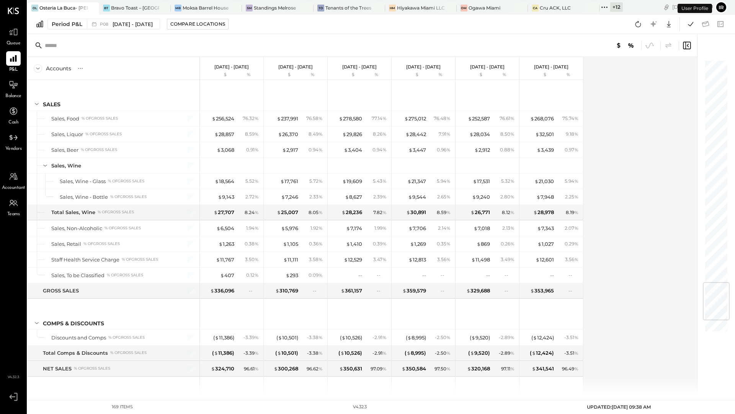
scroll to position [1848, 0]
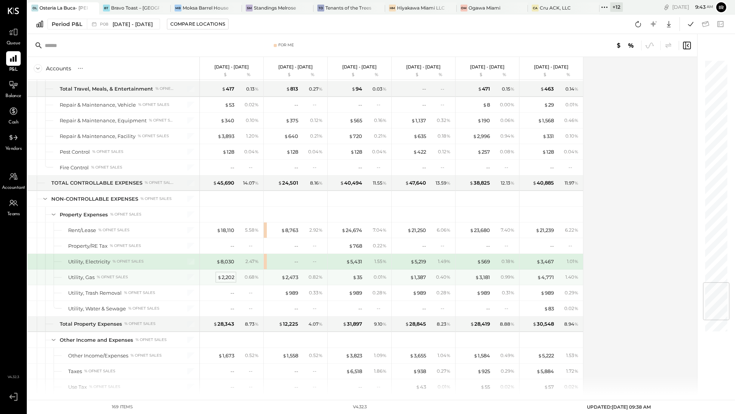
click at [223, 274] on div "$ 2,202" at bounding box center [225, 277] width 17 height 7
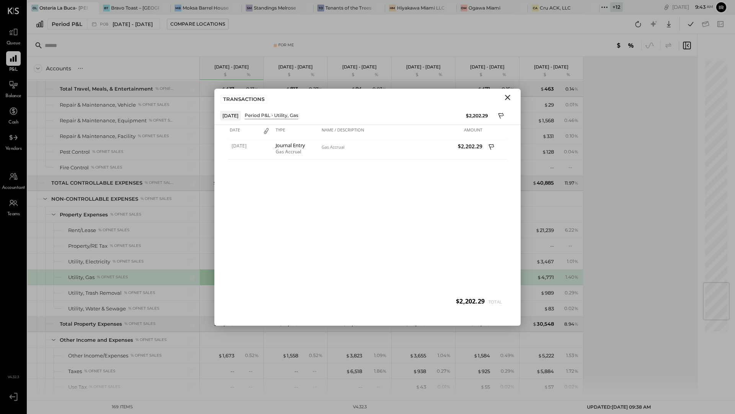
click at [508, 96] on icon "Close" at bounding box center [507, 97] width 5 height 5
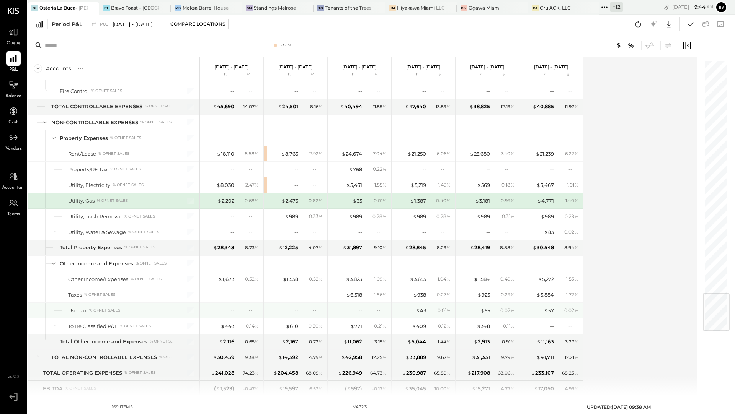
scroll to position [1943, 0]
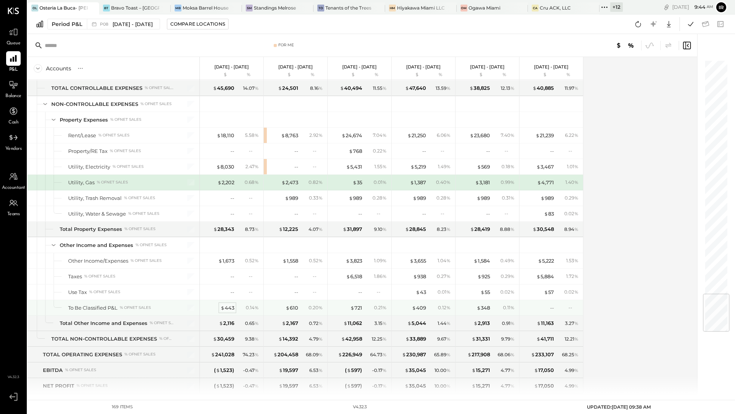
click at [229, 305] on div "$ 443" at bounding box center [227, 308] width 14 height 7
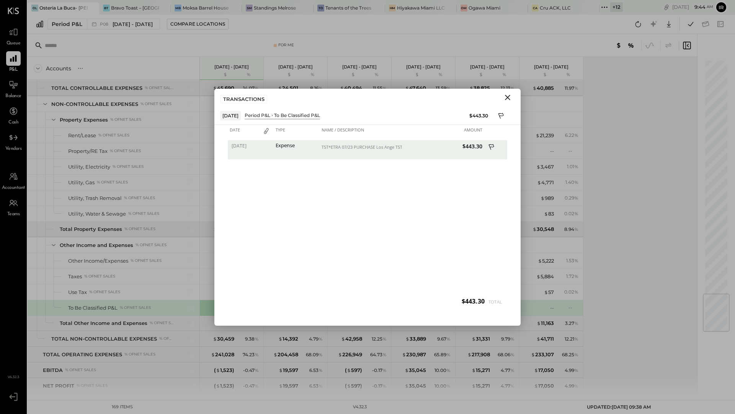
click at [507, 97] on icon "Close" at bounding box center [507, 97] width 5 height 5
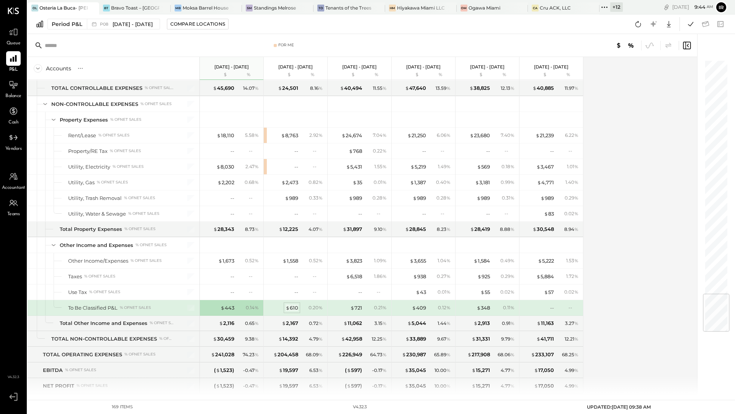
click at [295, 305] on div "$ 610" at bounding box center [291, 308] width 13 height 7
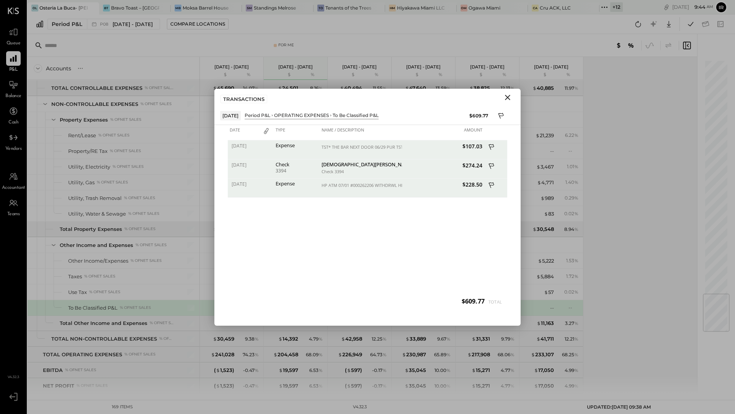
click at [509, 97] on icon "Close" at bounding box center [507, 97] width 9 height 9
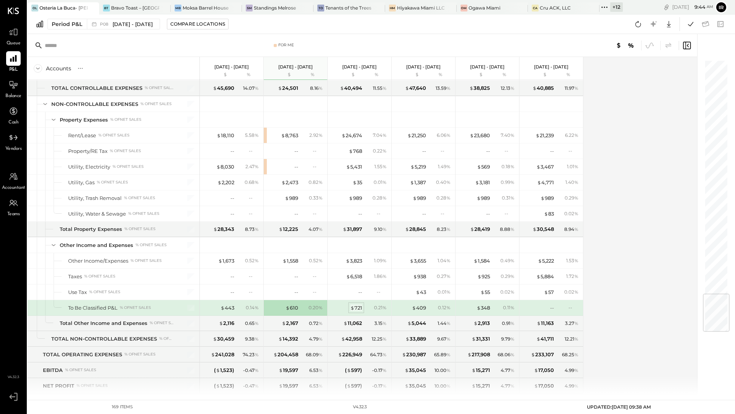
click at [357, 305] on div "$ 721" at bounding box center [356, 308] width 12 height 7
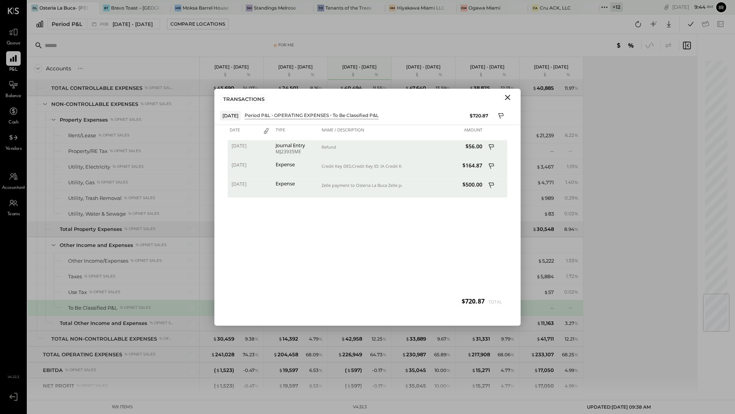
click at [506, 97] on icon "Close" at bounding box center [507, 97] width 9 height 9
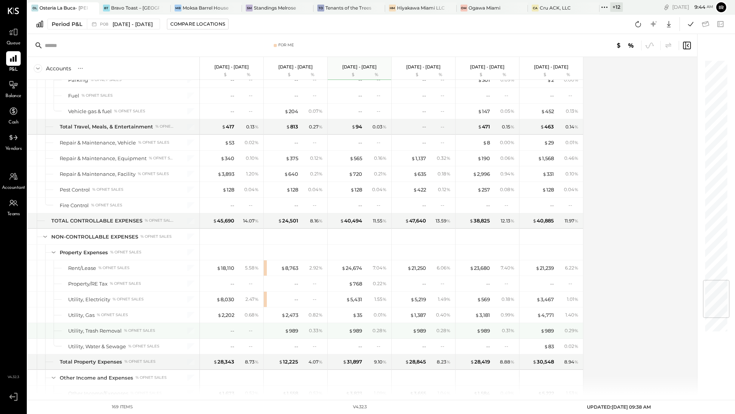
scroll to position [1830, 0]
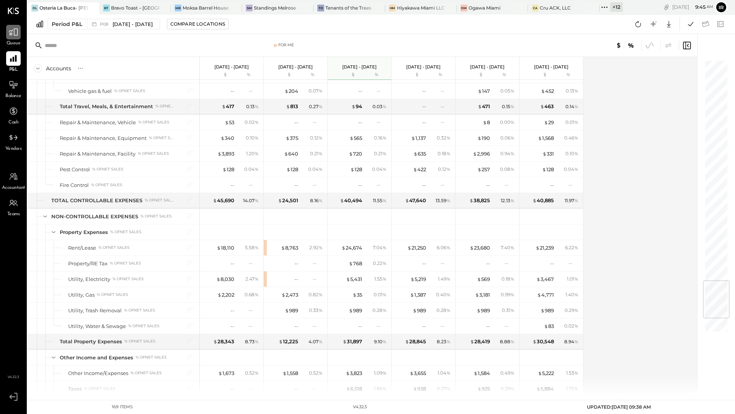
click at [9, 38] on div at bounding box center [13, 32] width 15 height 15
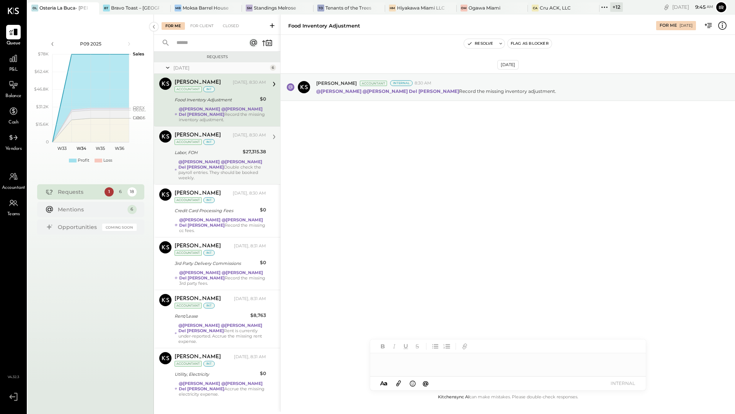
click at [191, 171] on div "@Adolfo Rodriguez @Iris Del Rocio Albarrán Millán Double check the payroll entr…" at bounding box center [222, 169] width 88 height 21
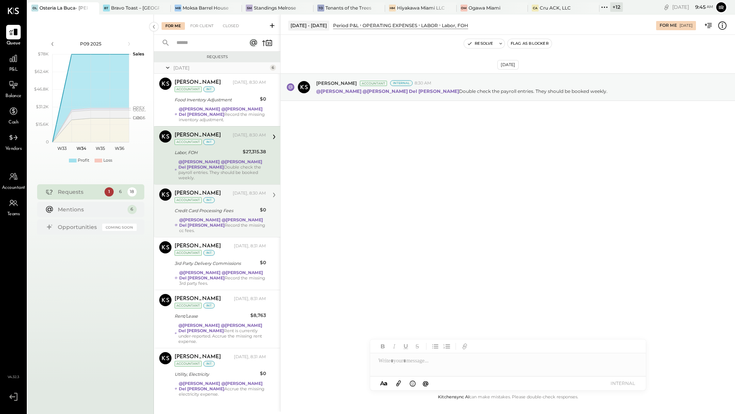
click at [214, 213] on div "Credit Card Processing Fees" at bounding box center [215, 211] width 83 height 8
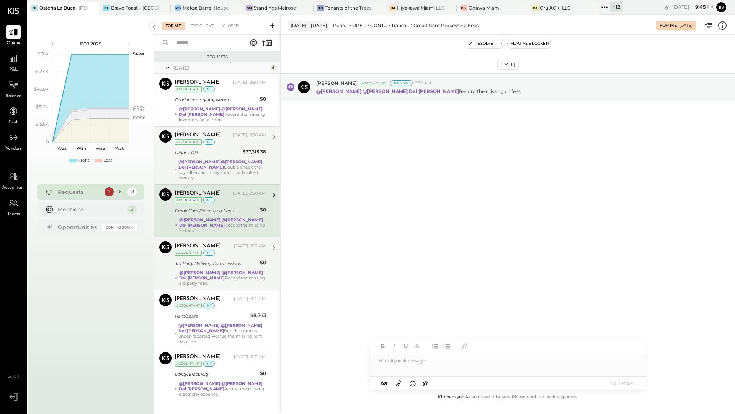
click at [190, 263] on div "3rd Party Delivery Commissions" at bounding box center [215, 264] width 83 height 8
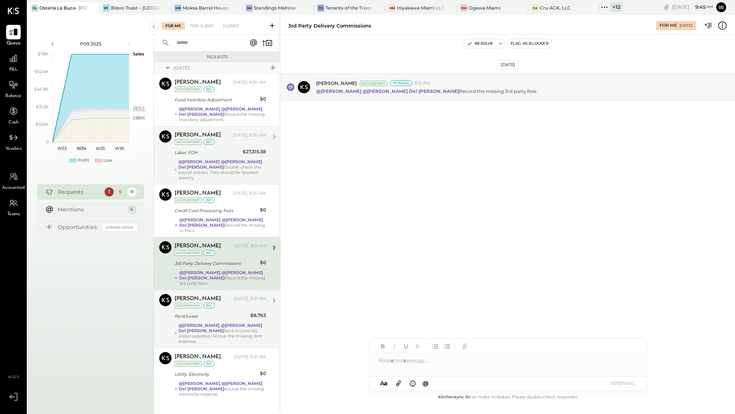
scroll to position [11, 0]
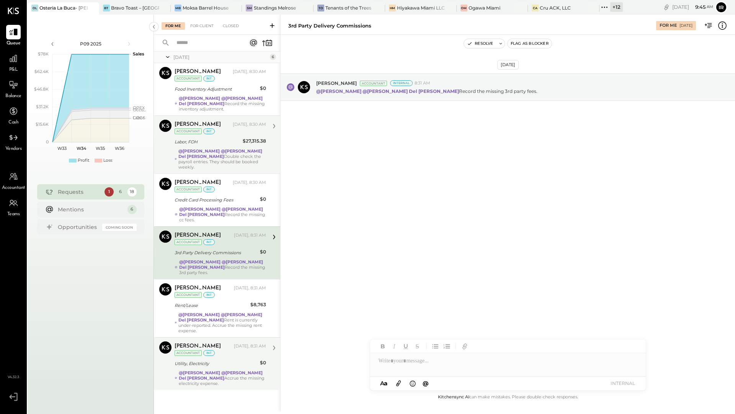
click at [183, 364] on div "Utility, Electricity" at bounding box center [215, 364] width 83 height 8
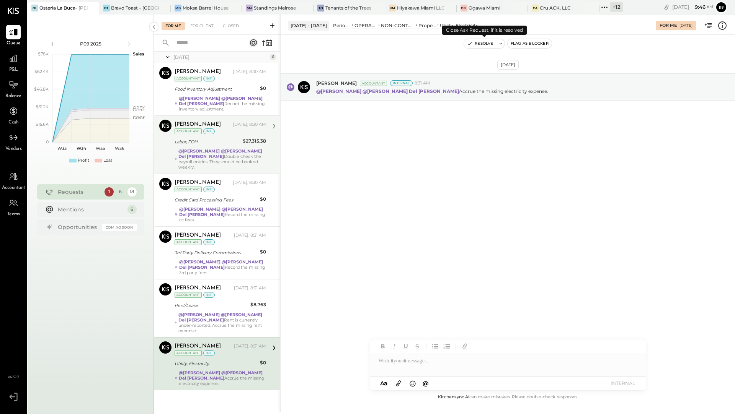
click at [490, 46] on button "Resolve" at bounding box center [480, 43] width 32 height 9
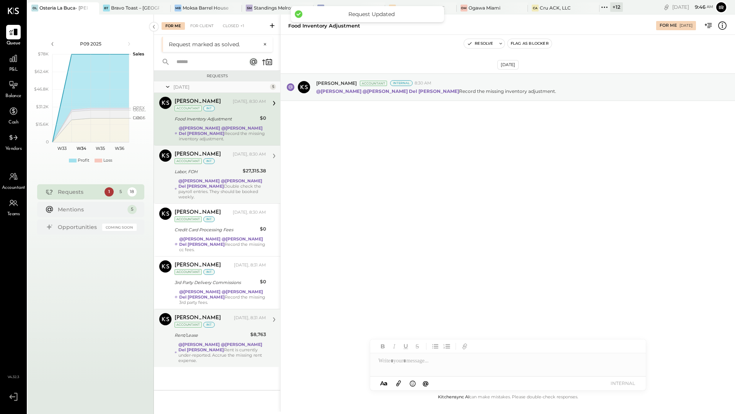
click at [198, 322] on div "Accountant" at bounding box center [187, 325] width 27 height 6
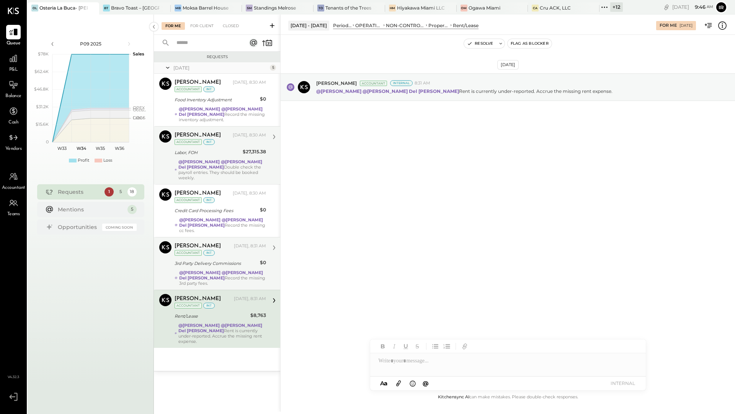
click at [216, 248] on div "Joseph Shin Yesterday, 8:31 AM Accountant int" at bounding box center [219, 249] width 91 height 16
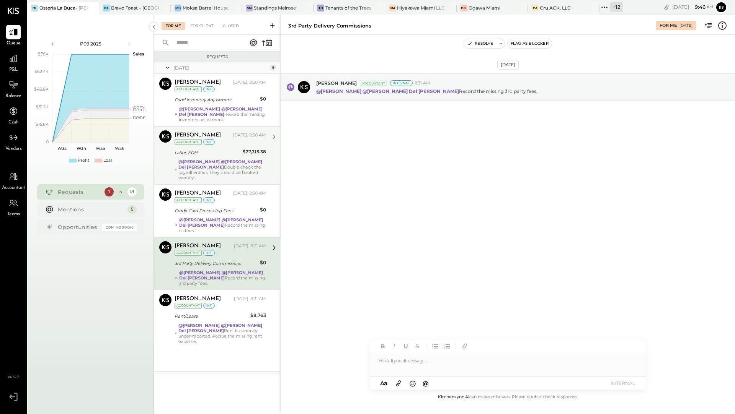
click at [221, 140] on div "Joseph Shin Yesterday, 8:30 AM Accountant int" at bounding box center [219, 138] width 91 height 16
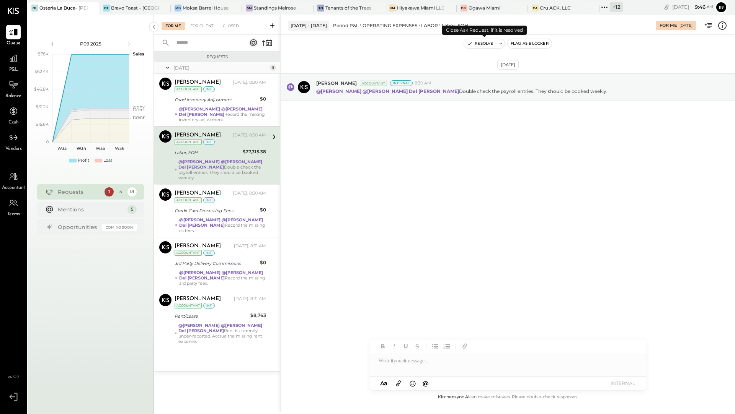
click at [480, 45] on button "Resolve" at bounding box center [480, 43] width 32 height 9
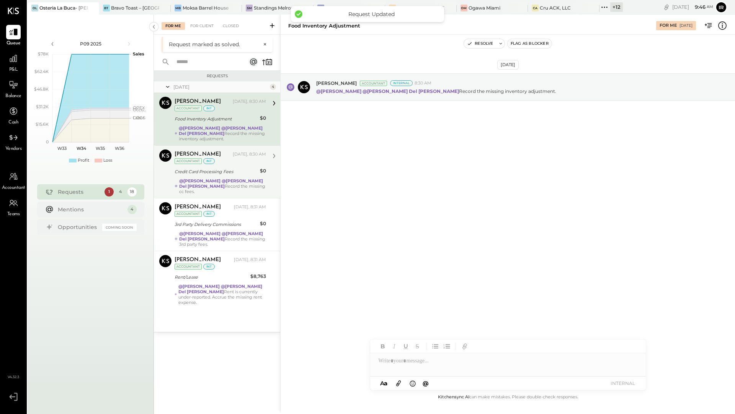
click at [227, 176] on div "Joseph Shin Yesterday, 8:30 AM Accountant int Credit Card Processing Fees $0 @A…" at bounding box center [219, 172] width 91 height 45
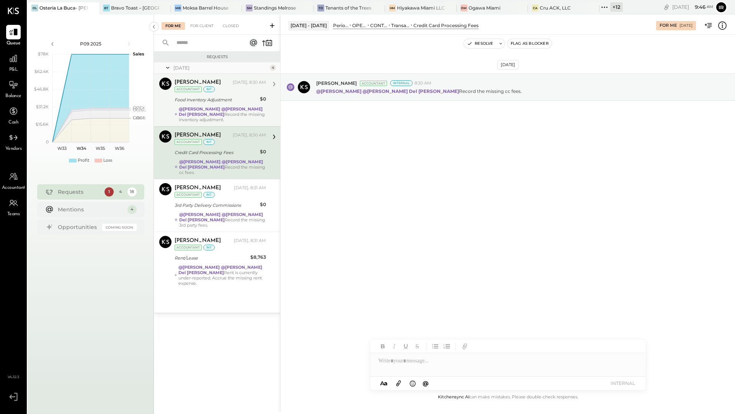
click at [238, 106] on strong "@Iris Del Rocio Albarrán Millán" at bounding box center [221, 111] width 84 height 11
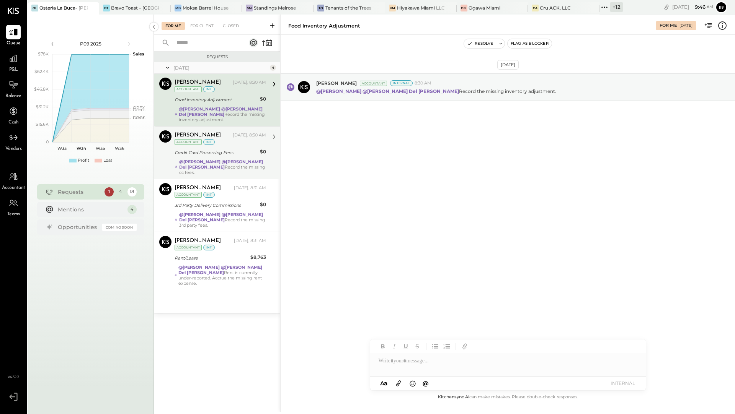
click at [225, 162] on strong "@Iris Del Rocio Albarrán Millán" at bounding box center [221, 164] width 84 height 11
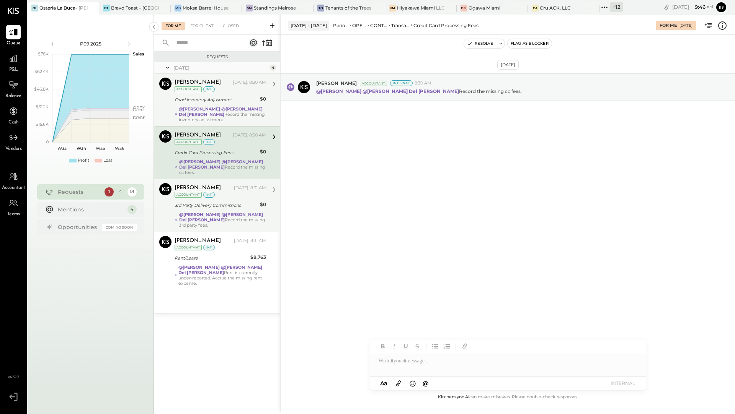
click at [217, 210] on div "Joseph Shin Yesterday, 8:31 AM Accountant int 3rd Party Delivery Commissions $0…" at bounding box center [219, 205] width 91 height 45
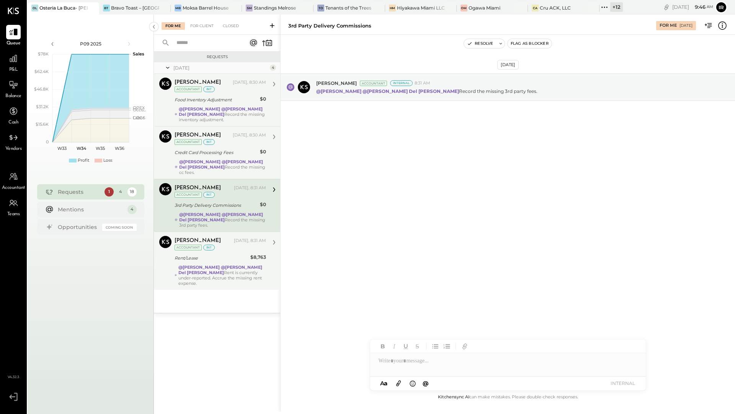
click at [221, 267] on div "@Adolfo Rodriguez @Iris Del Rocio Albarrán Millán Rent is currently under-repor…" at bounding box center [222, 275] width 88 height 21
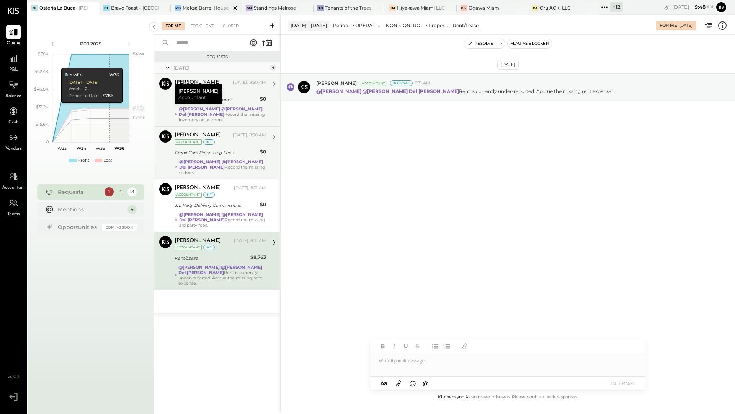
click at [200, 10] on div "Moksa Barrel House" at bounding box center [205, 8] width 46 height 7
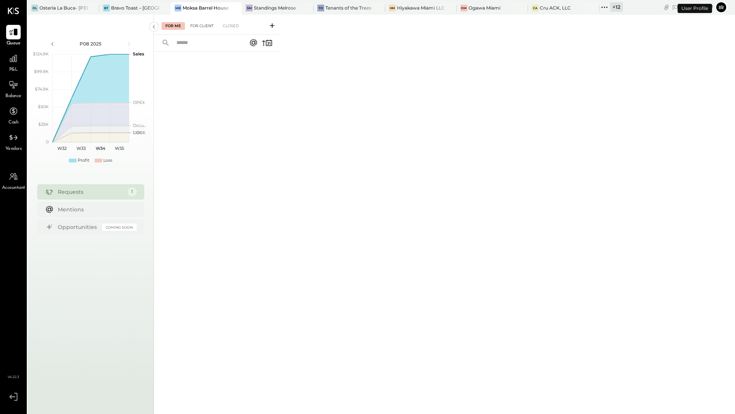
click at [206, 26] on div "For Client" at bounding box center [201, 26] width 31 height 8
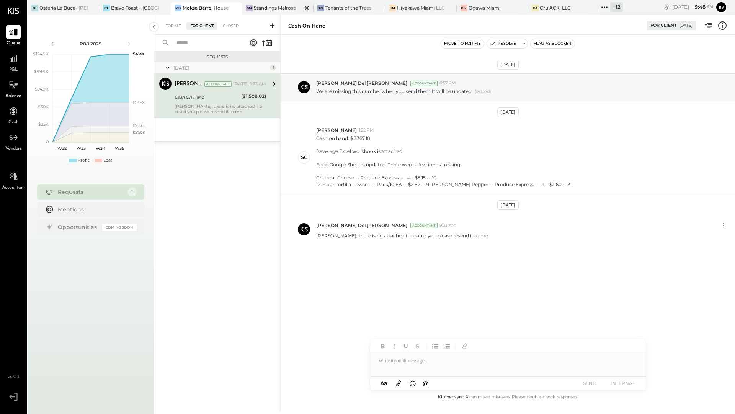
click at [282, 12] on div "SM Standings Melrose" at bounding box center [278, 8] width 72 height 12
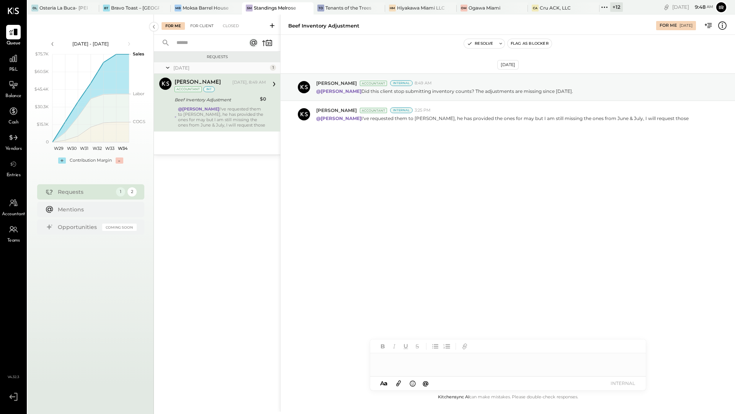
click at [200, 26] on div "For Client" at bounding box center [201, 26] width 31 height 8
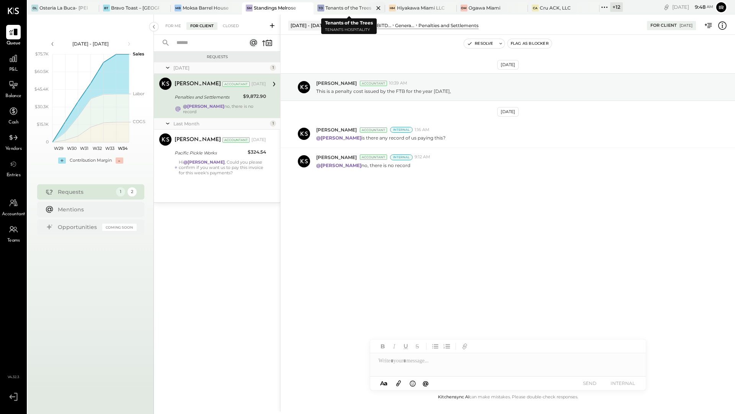
click at [341, 8] on div "Tenants of the Trees" at bounding box center [348, 8] width 46 height 7
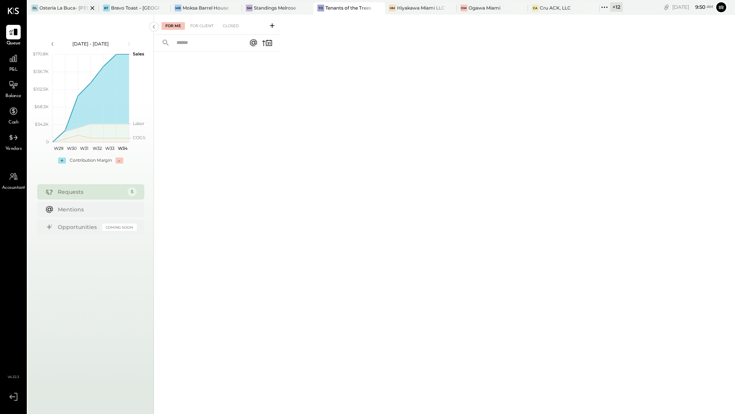
click at [55, 10] on div "Osteria La Buca- [PERSON_NAME][GEOGRAPHIC_DATA]" at bounding box center [63, 8] width 48 height 7
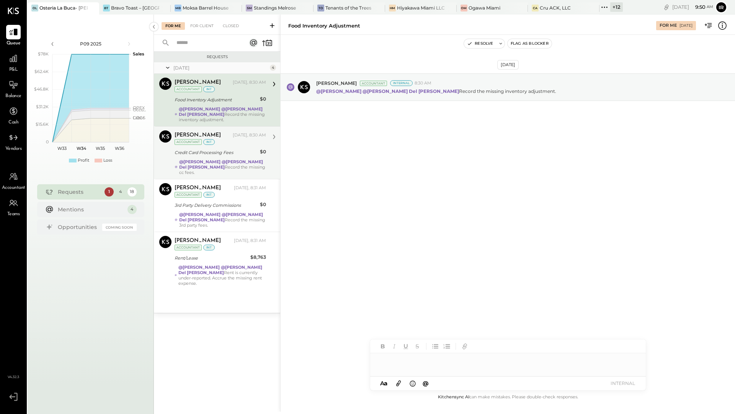
click at [193, 139] on div "Accountant" at bounding box center [187, 142] width 27 height 6
